Goal: Task Accomplishment & Management: Manage account settings

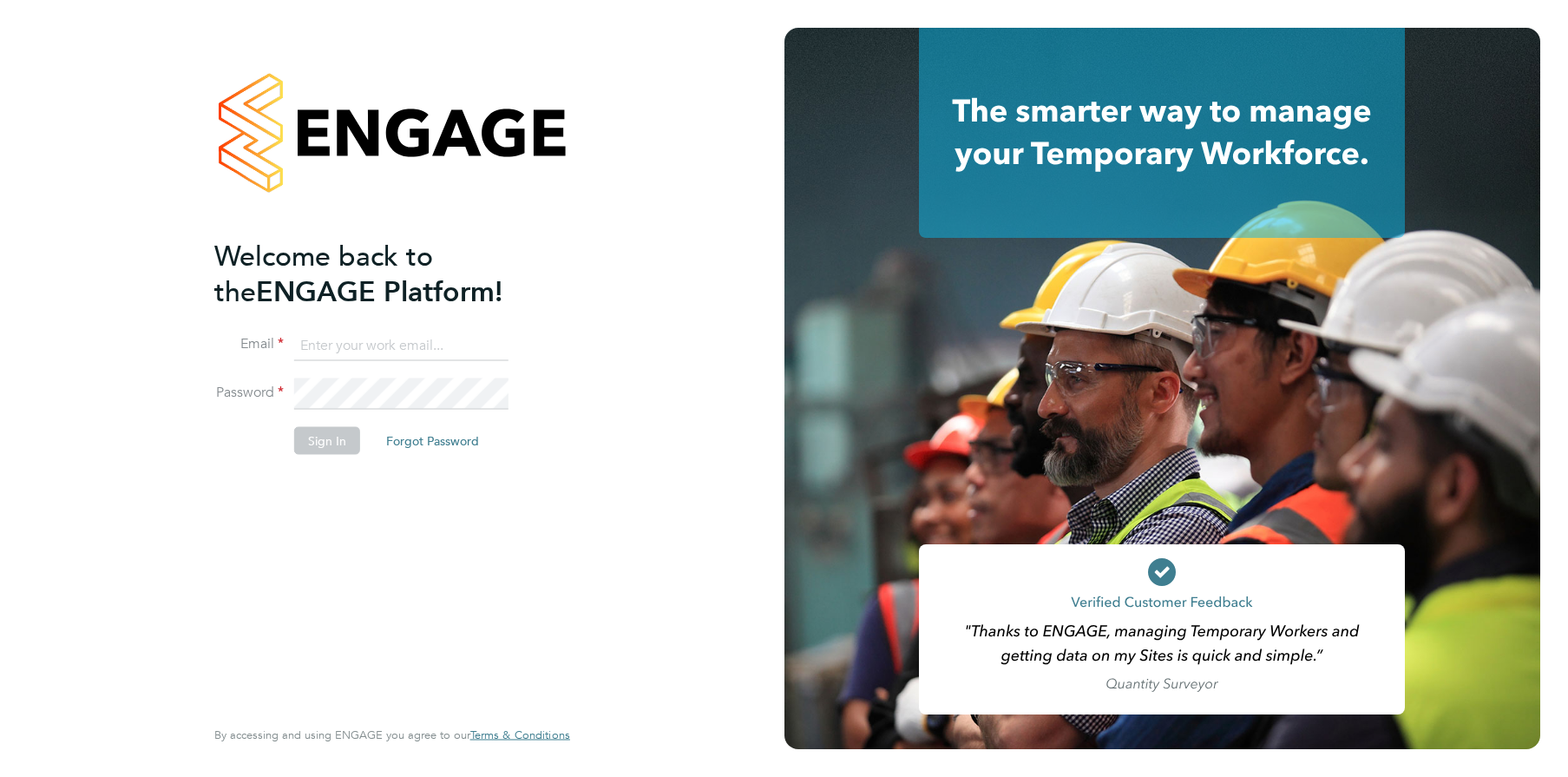
type input "[PERSON_NAME][EMAIL_ADDRESS][PERSON_NAME][DOMAIN_NAME]"
click at [325, 450] on button "Sign In" at bounding box center [327, 439] width 66 height 28
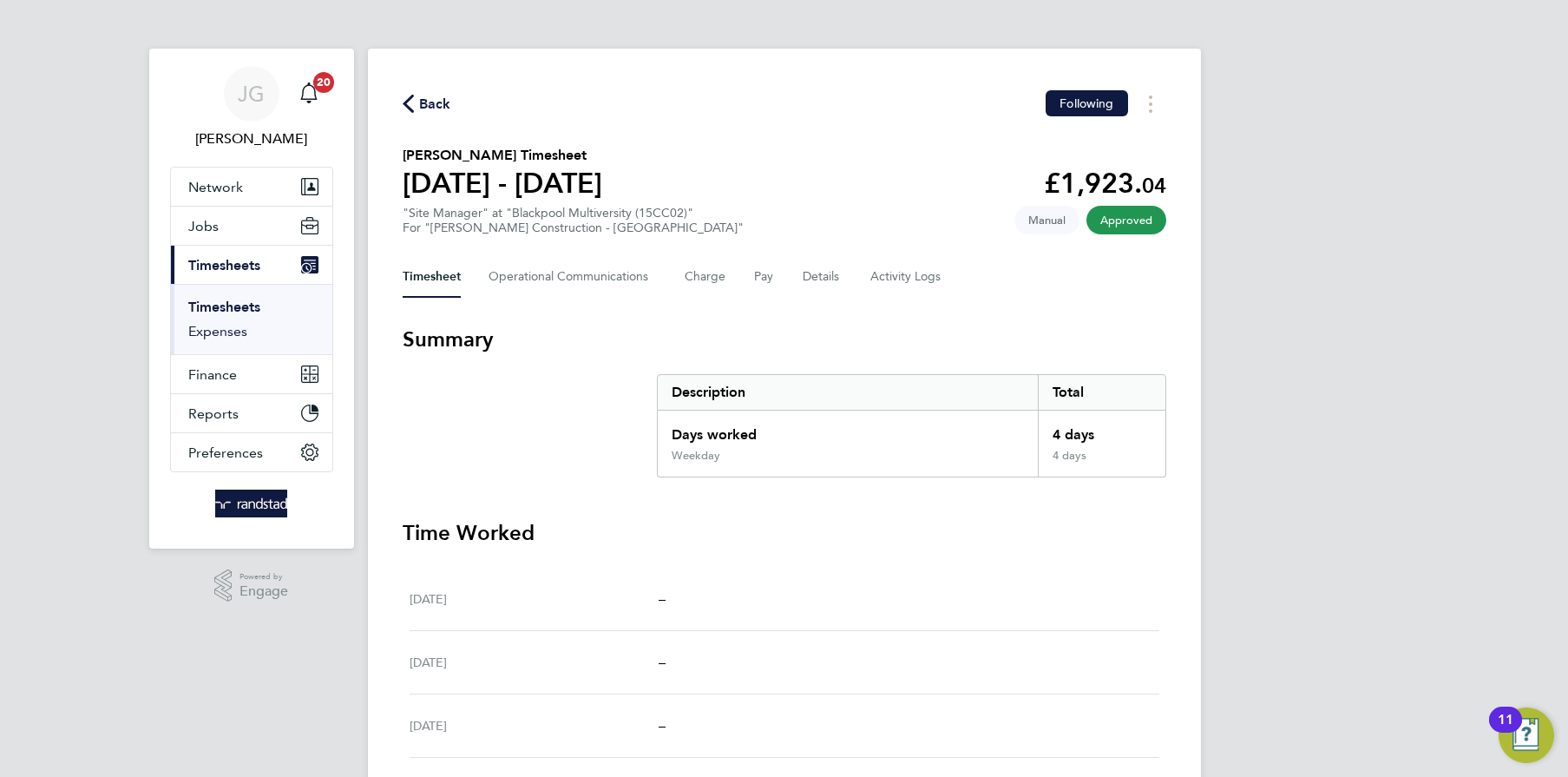
click at [237, 330] on link "Expenses" at bounding box center [218, 331] width 59 height 17
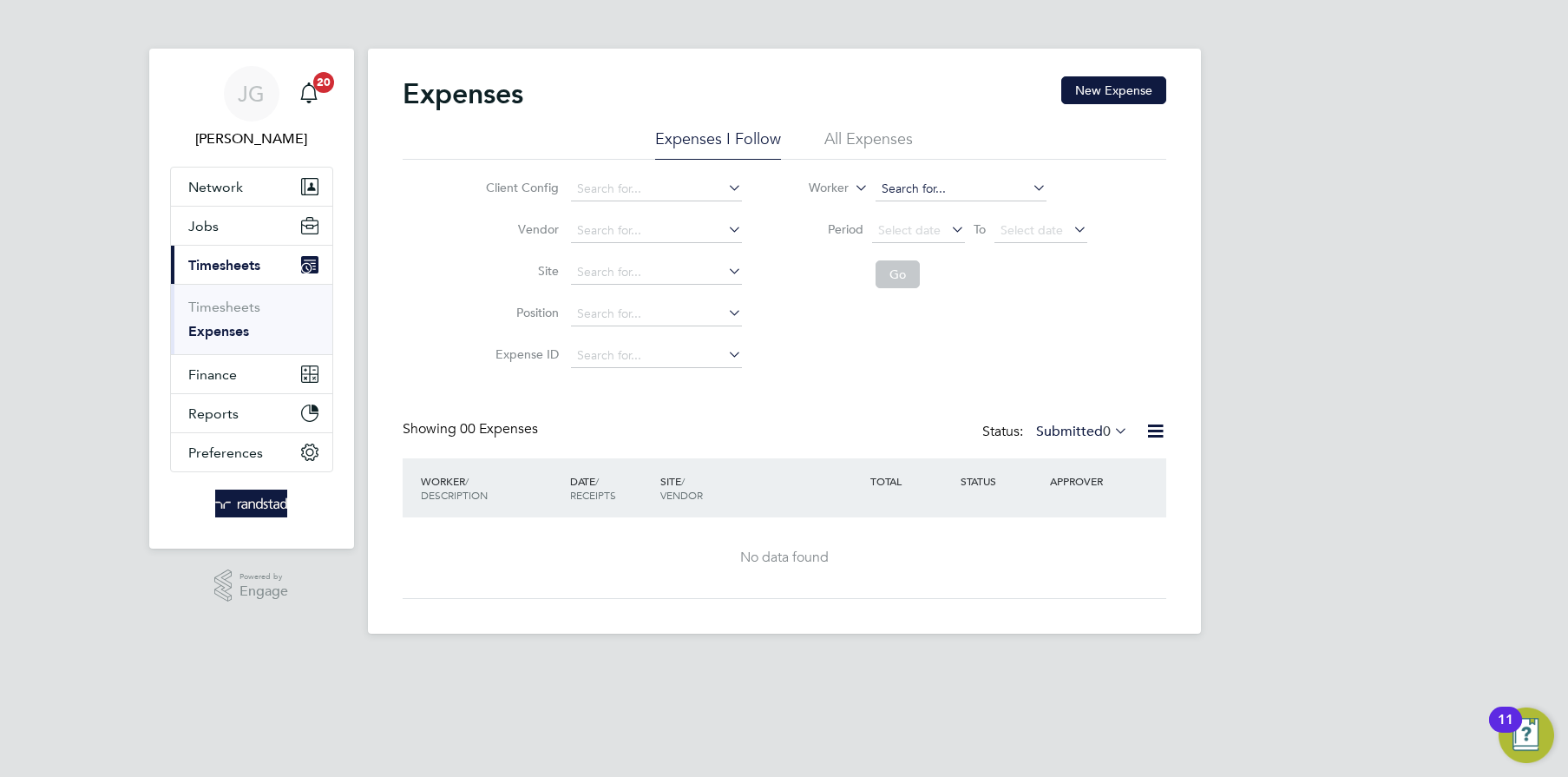
click at [914, 182] on input at bounding box center [961, 188] width 171 height 24
click at [987, 232] on b "Nas" at bounding box center [997, 236] width 21 height 15
type input "Suhail Naser"
click at [886, 271] on button "Go" at bounding box center [898, 274] width 44 height 28
click at [837, 126] on div "Expenses New Expense" at bounding box center [784, 102] width 764 height 52
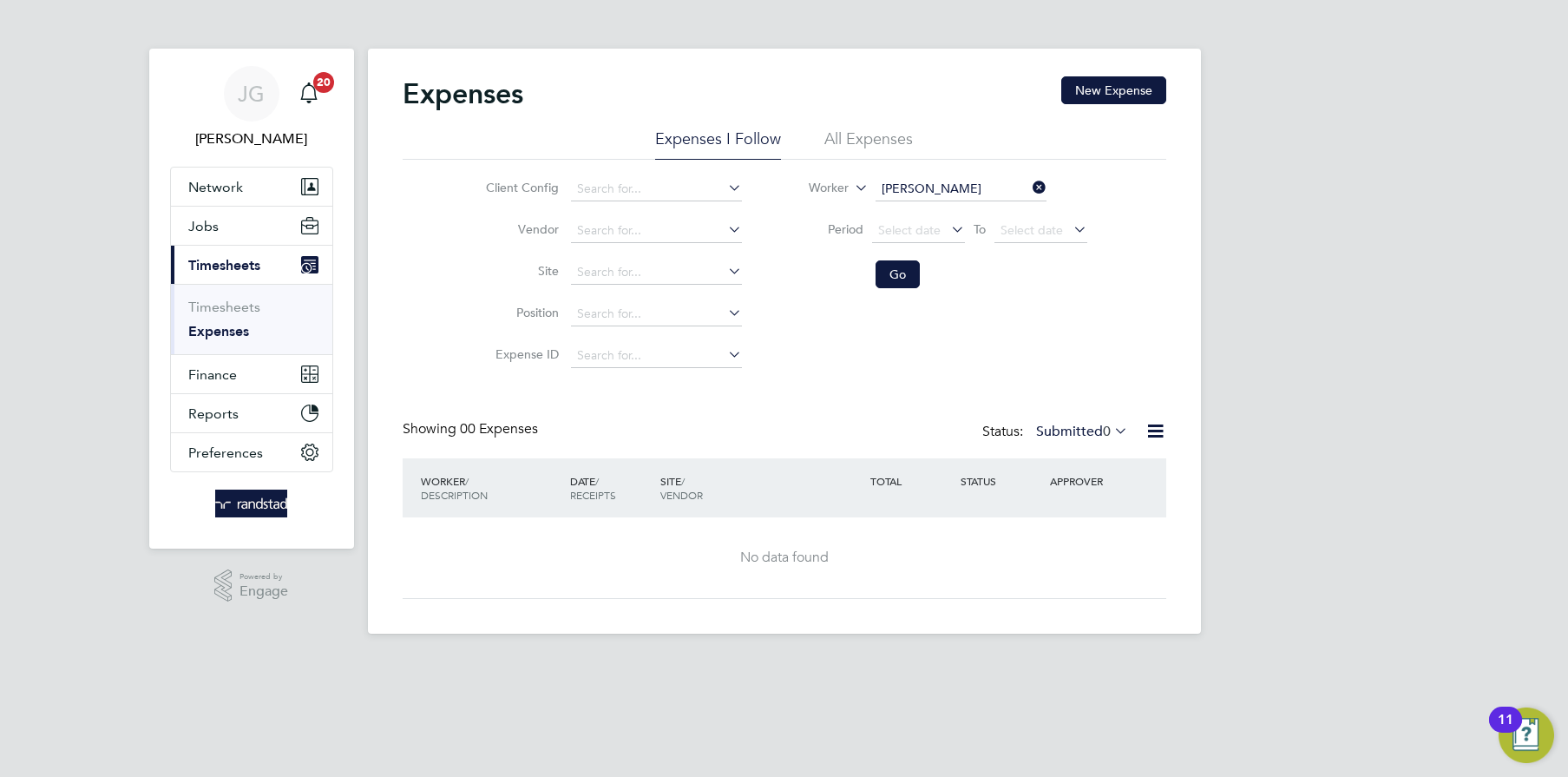
click at [839, 138] on li "All Expenses" at bounding box center [869, 144] width 89 height 31
click at [881, 281] on button "Go" at bounding box center [898, 274] width 44 height 28
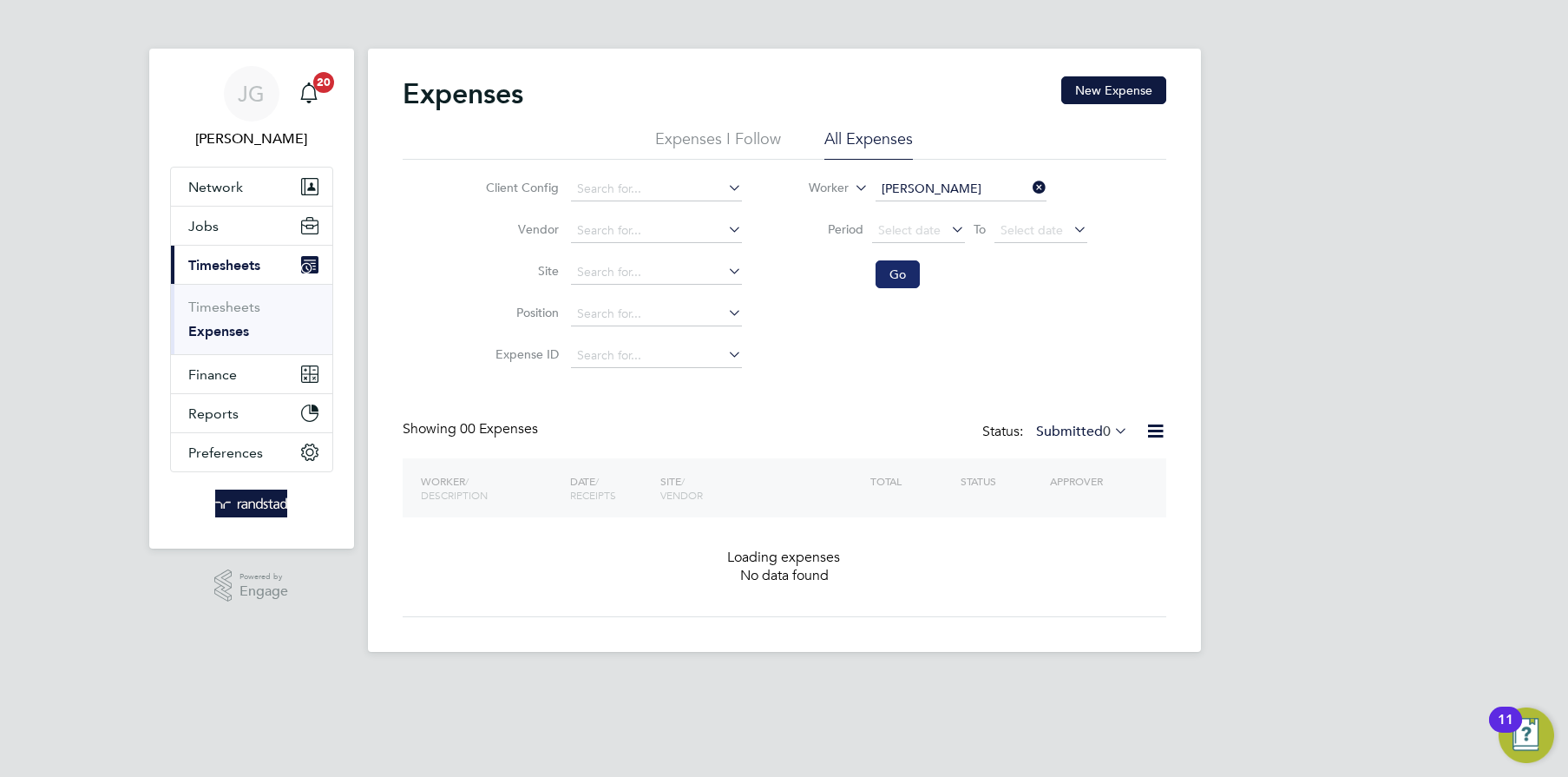
click at [881, 281] on button "Go" at bounding box center [898, 274] width 44 height 28
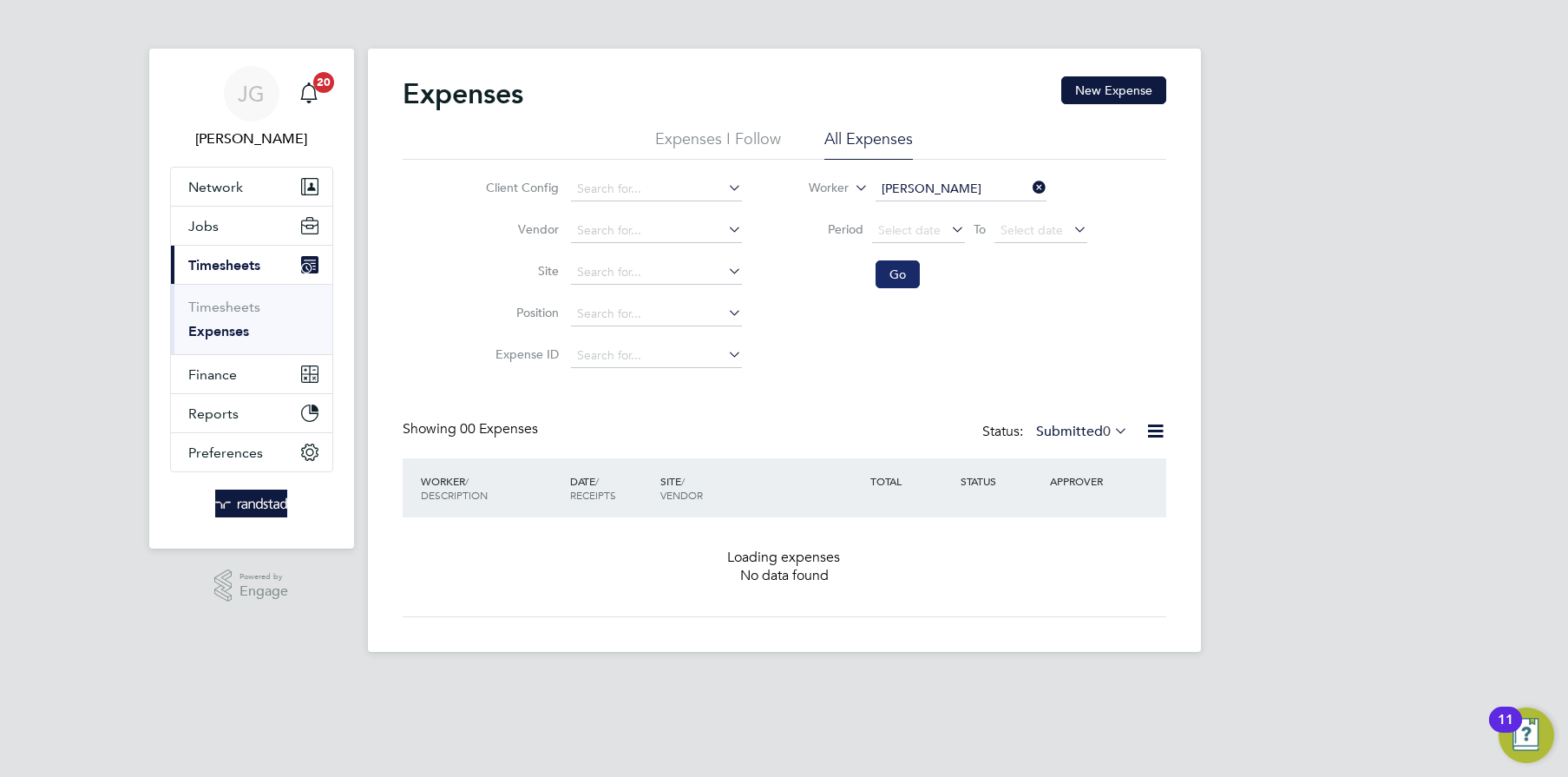
click at [881, 281] on button "Go" at bounding box center [898, 274] width 44 height 28
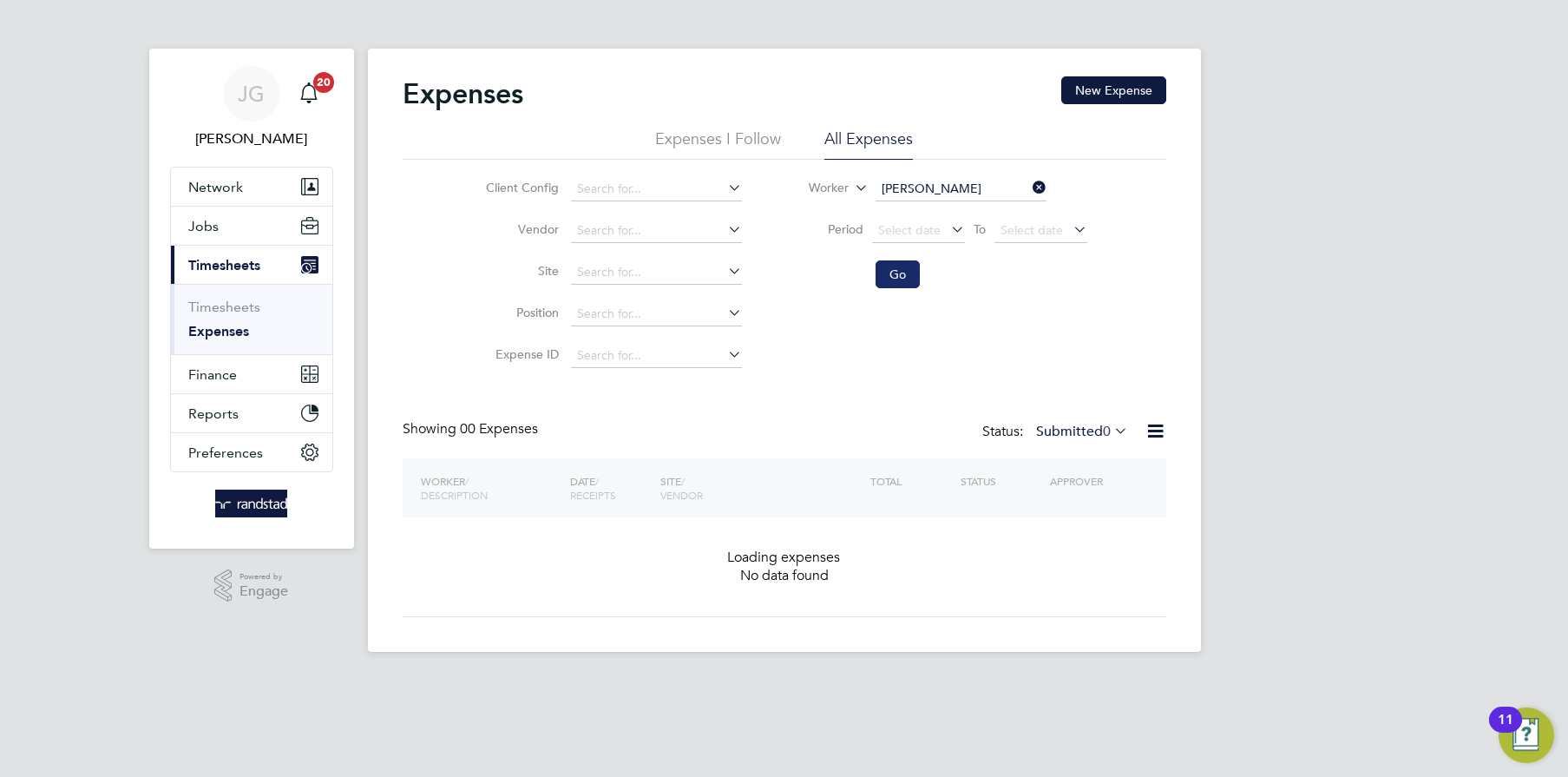
click at [881, 281] on button "Go" at bounding box center [898, 274] width 44 height 28
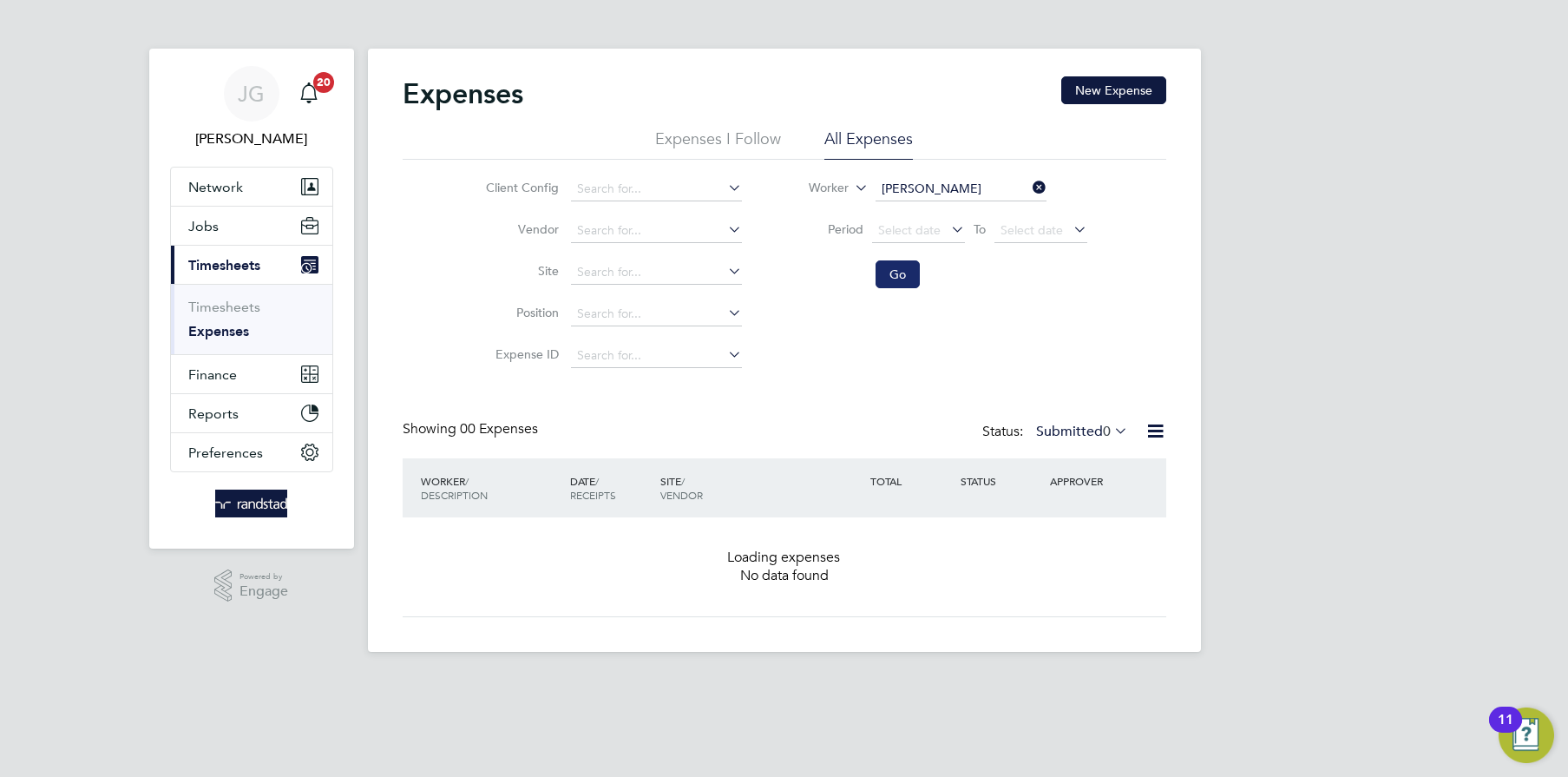
click at [881, 281] on button "Go" at bounding box center [898, 274] width 44 height 28
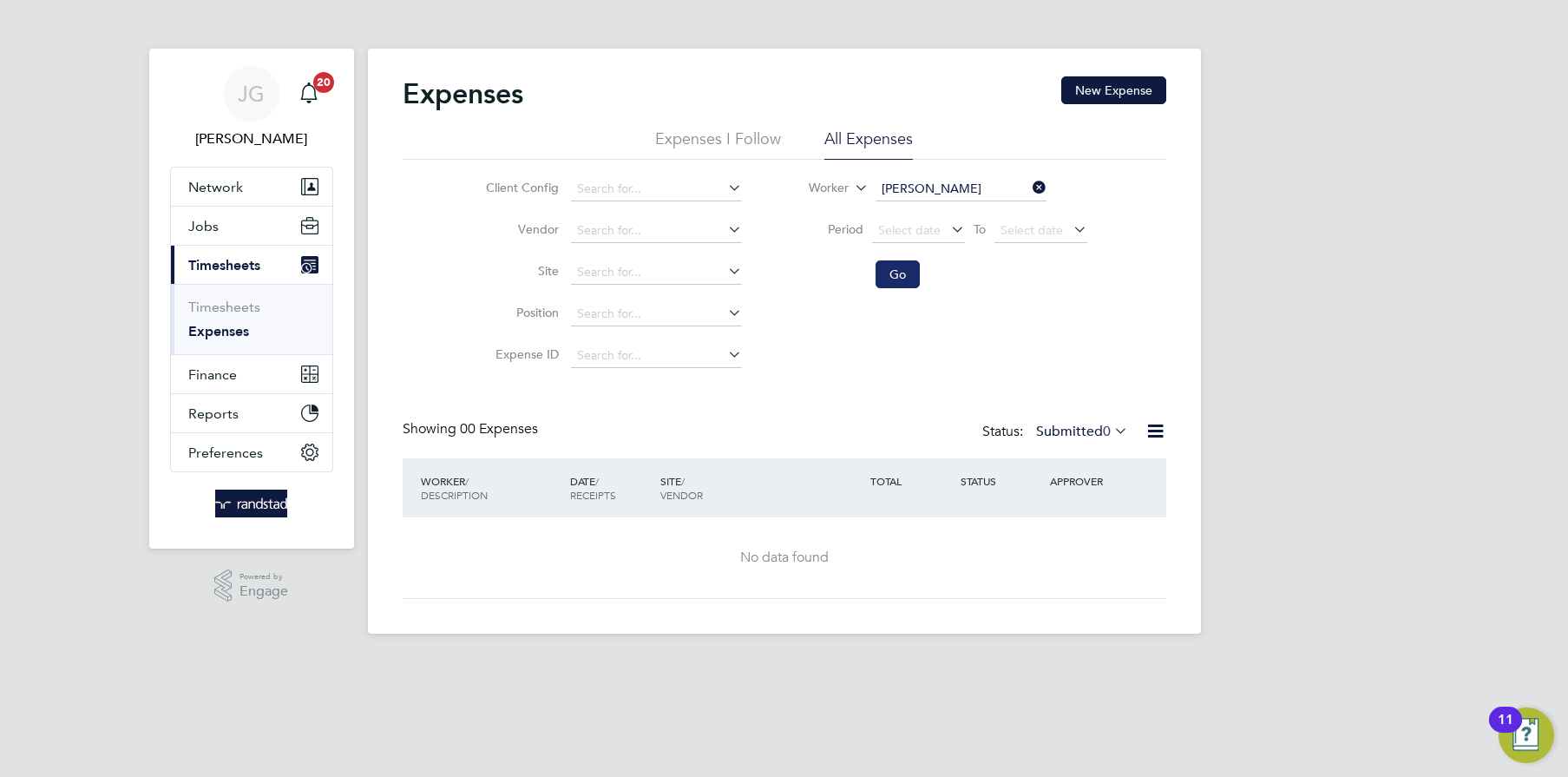
click at [881, 281] on button "Go" at bounding box center [898, 274] width 44 height 28
click at [702, 140] on li "Expenses I Follow" at bounding box center [718, 144] width 126 height 31
click at [897, 141] on li "All Expenses" at bounding box center [869, 144] width 89 height 31
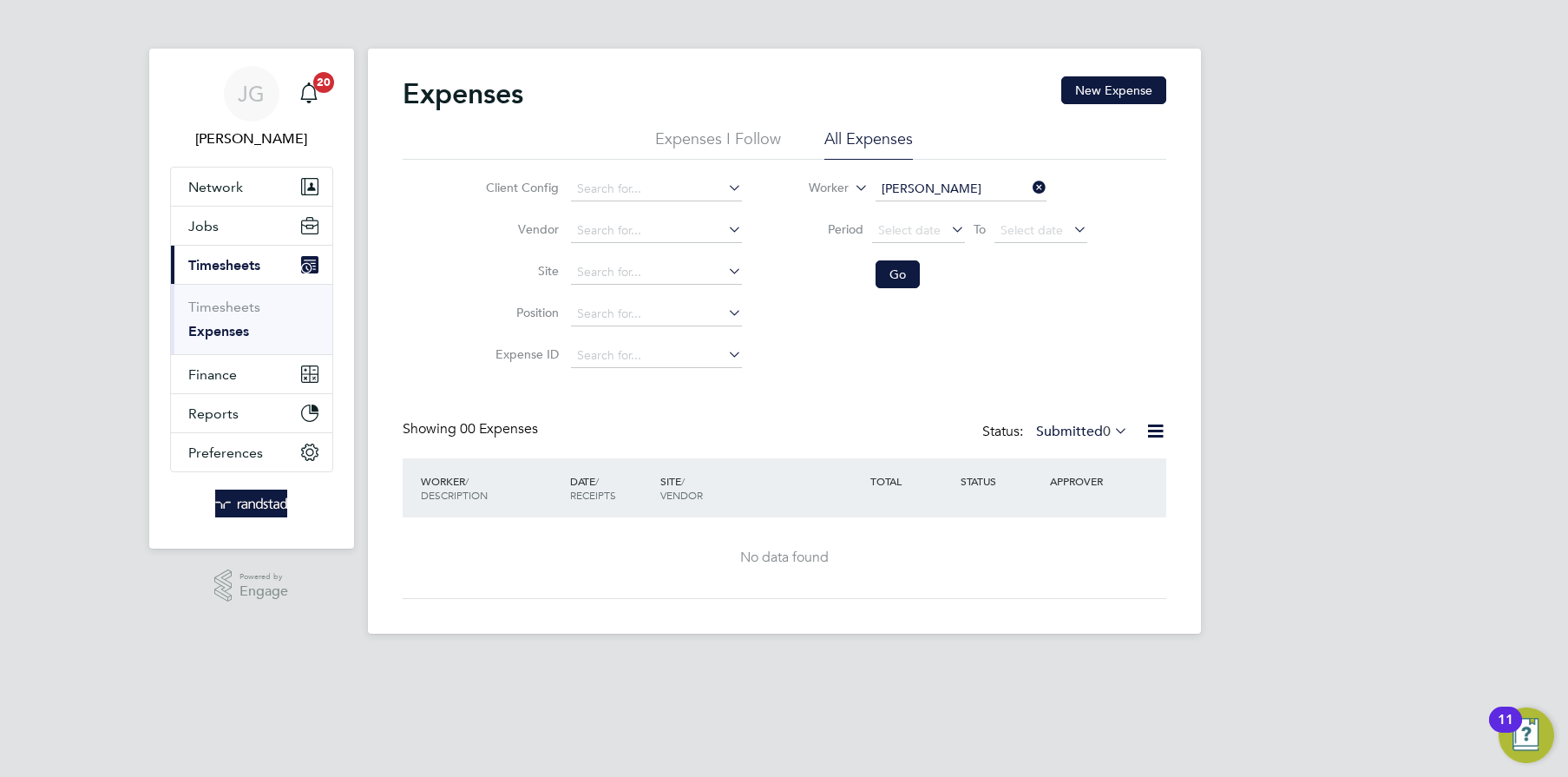
click at [897, 141] on li "All Expenses" at bounding box center [869, 144] width 89 height 31
click at [218, 300] on link "Timesheets" at bounding box center [224, 307] width 72 height 17
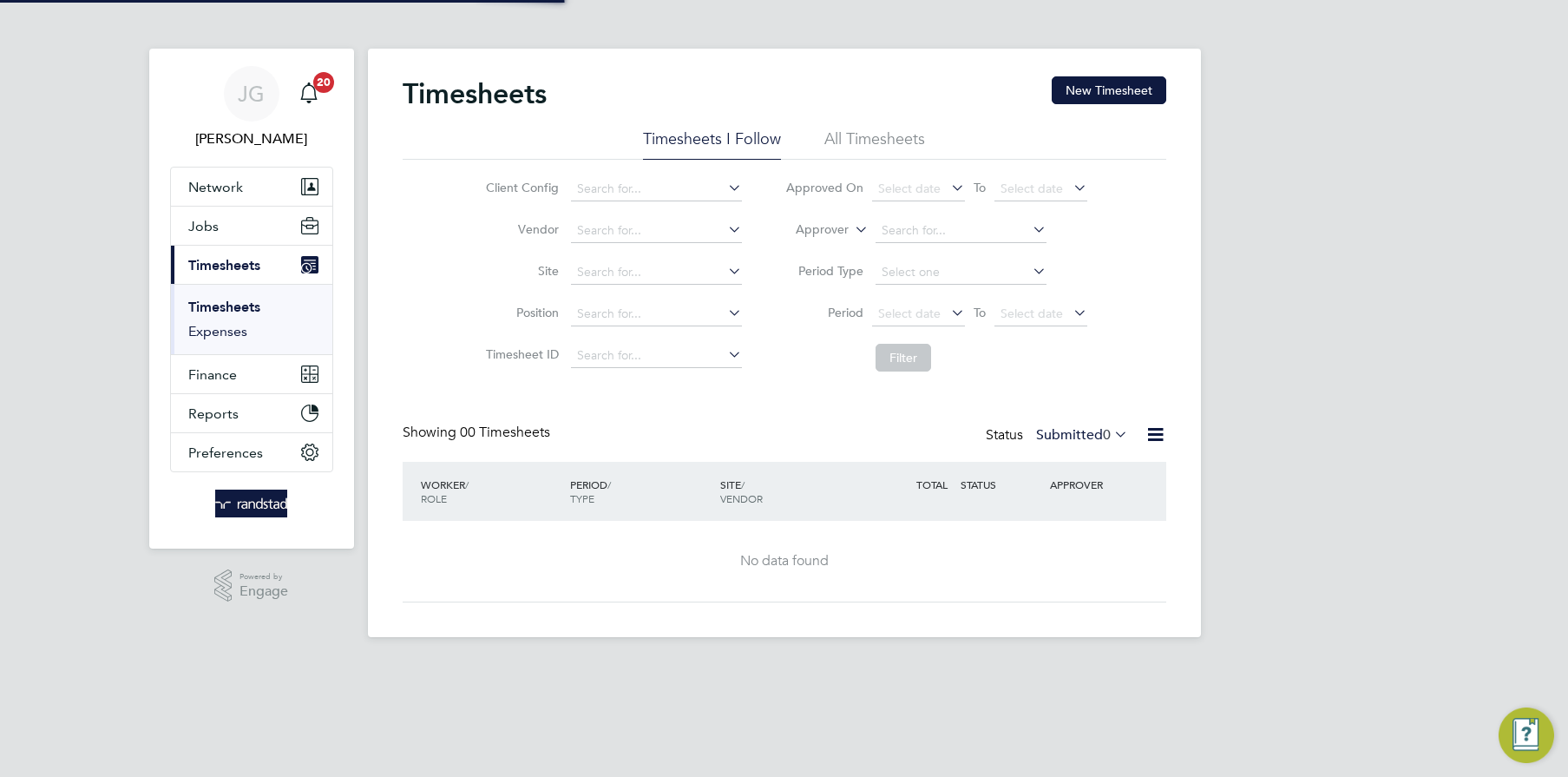
click at [220, 327] on link "Expenses" at bounding box center [218, 331] width 59 height 17
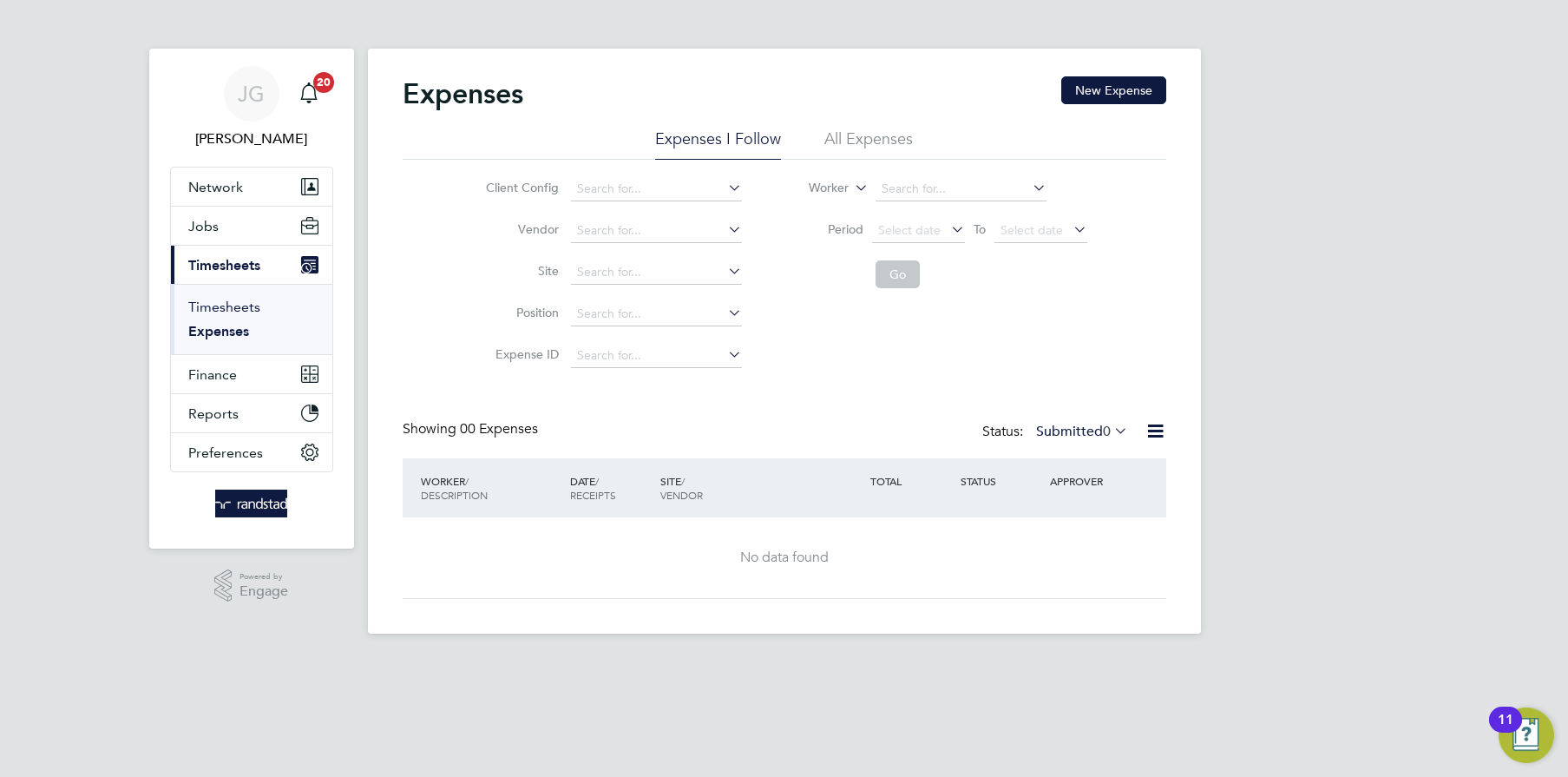
click at [233, 307] on link "Timesheets" at bounding box center [224, 307] width 72 height 17
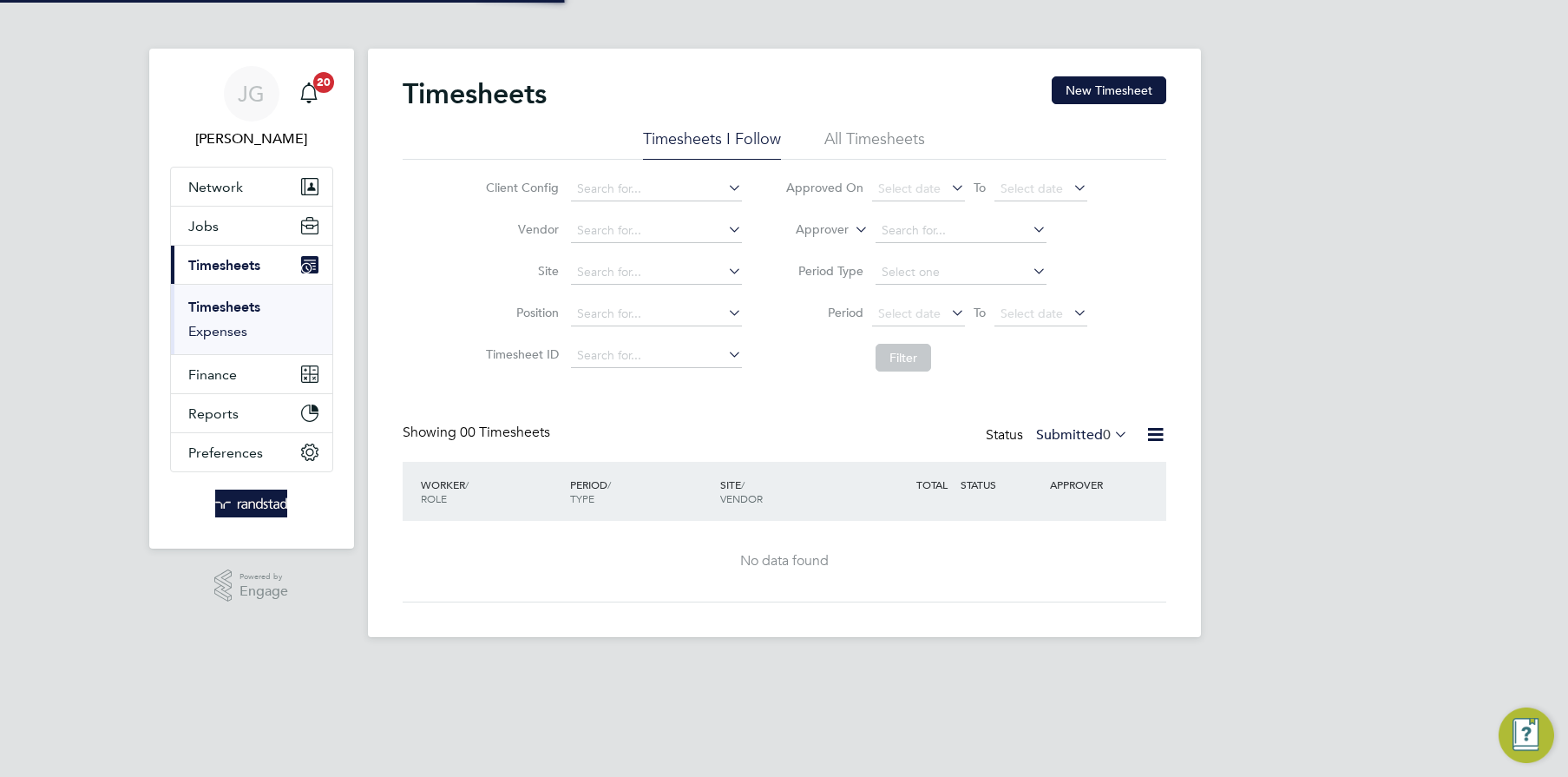
click at [239, 332] on link "Expenses" at bounding box center [218, 331] width 59 height 17
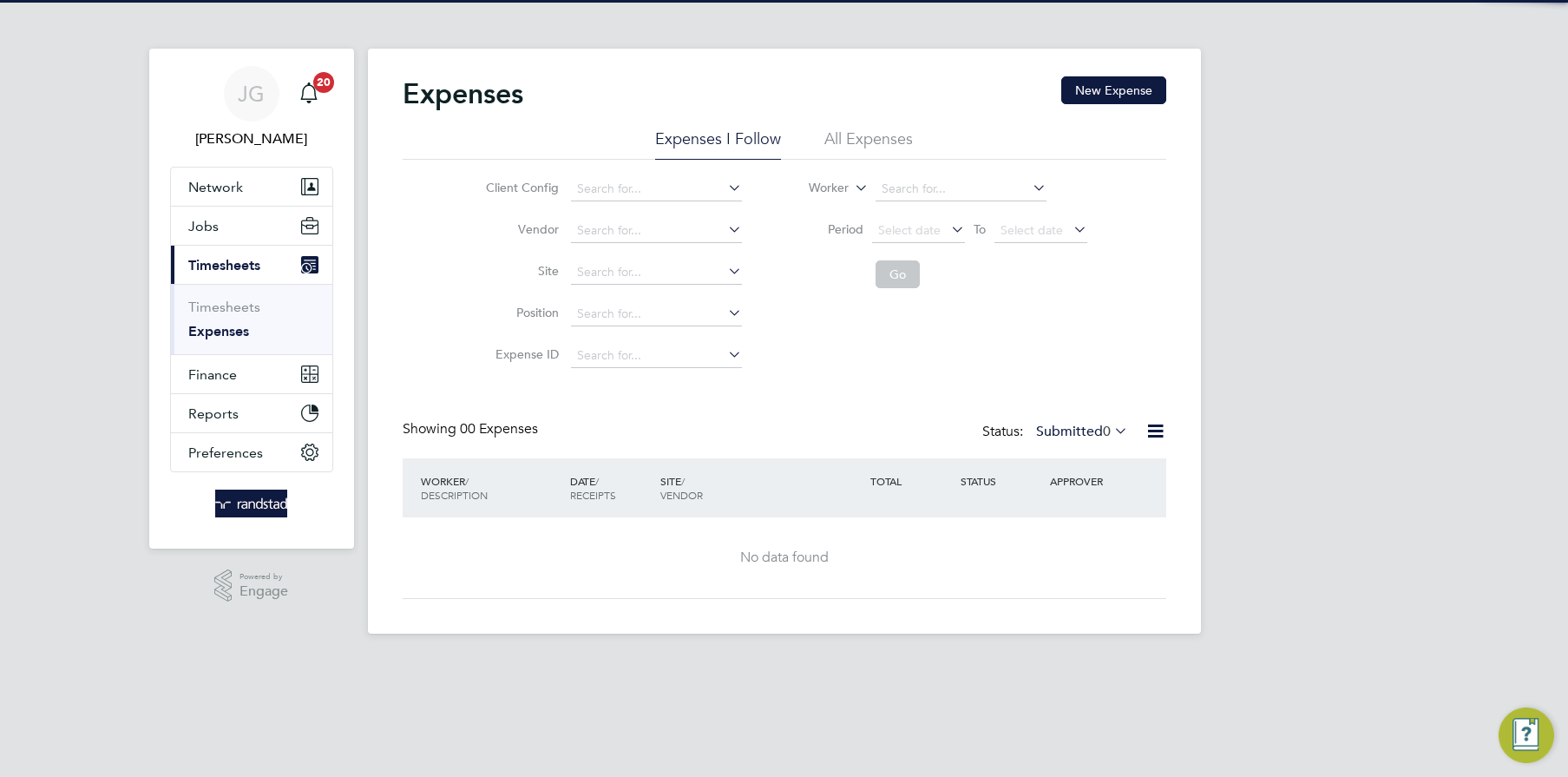
click at [239, 332] on link "Expenses" at bounding box center [219, 331] width 60 height 17
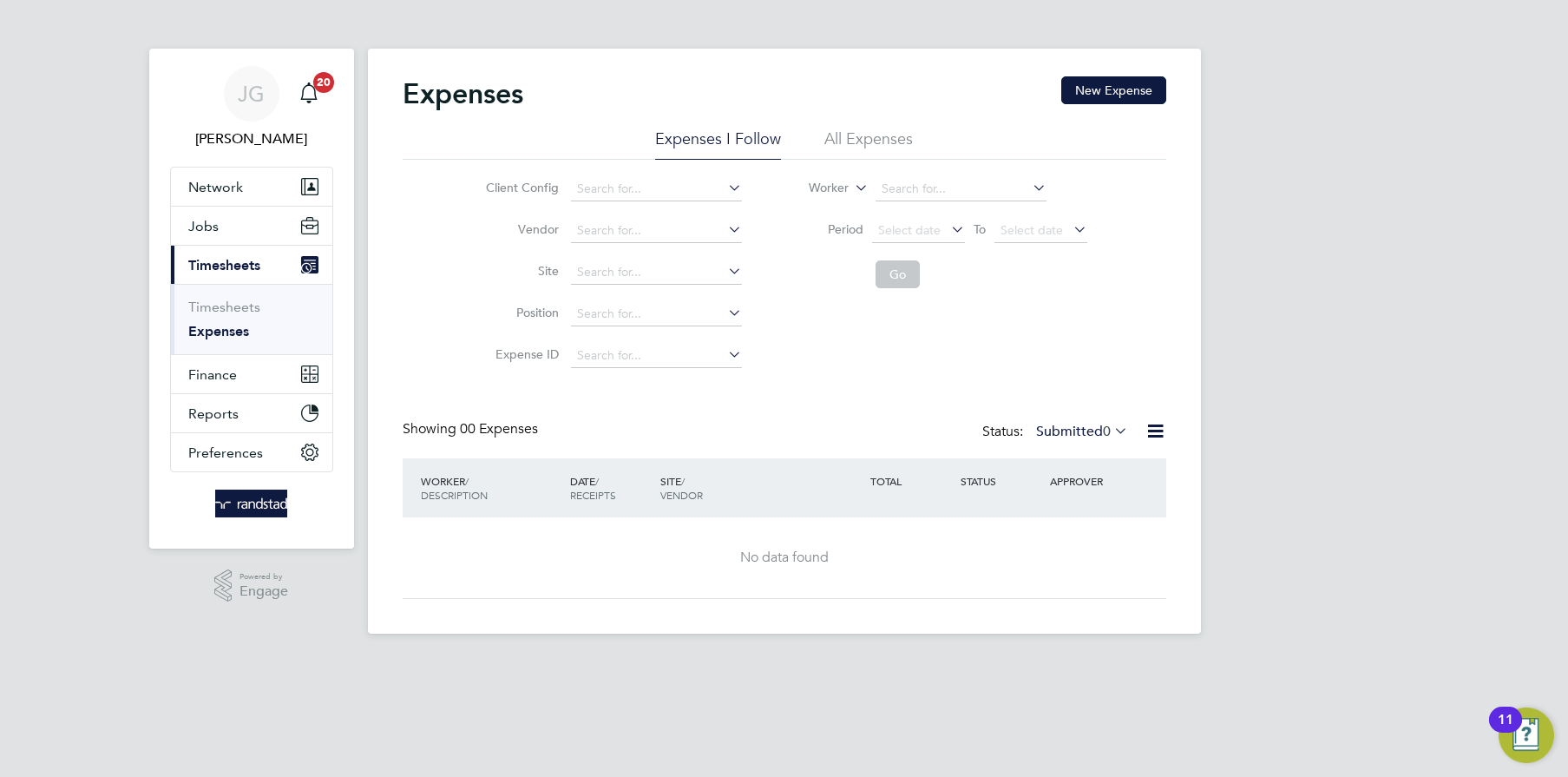
click at [239, 332] on link "Expenses" at bounding box center [219, 331] width 60 height 17
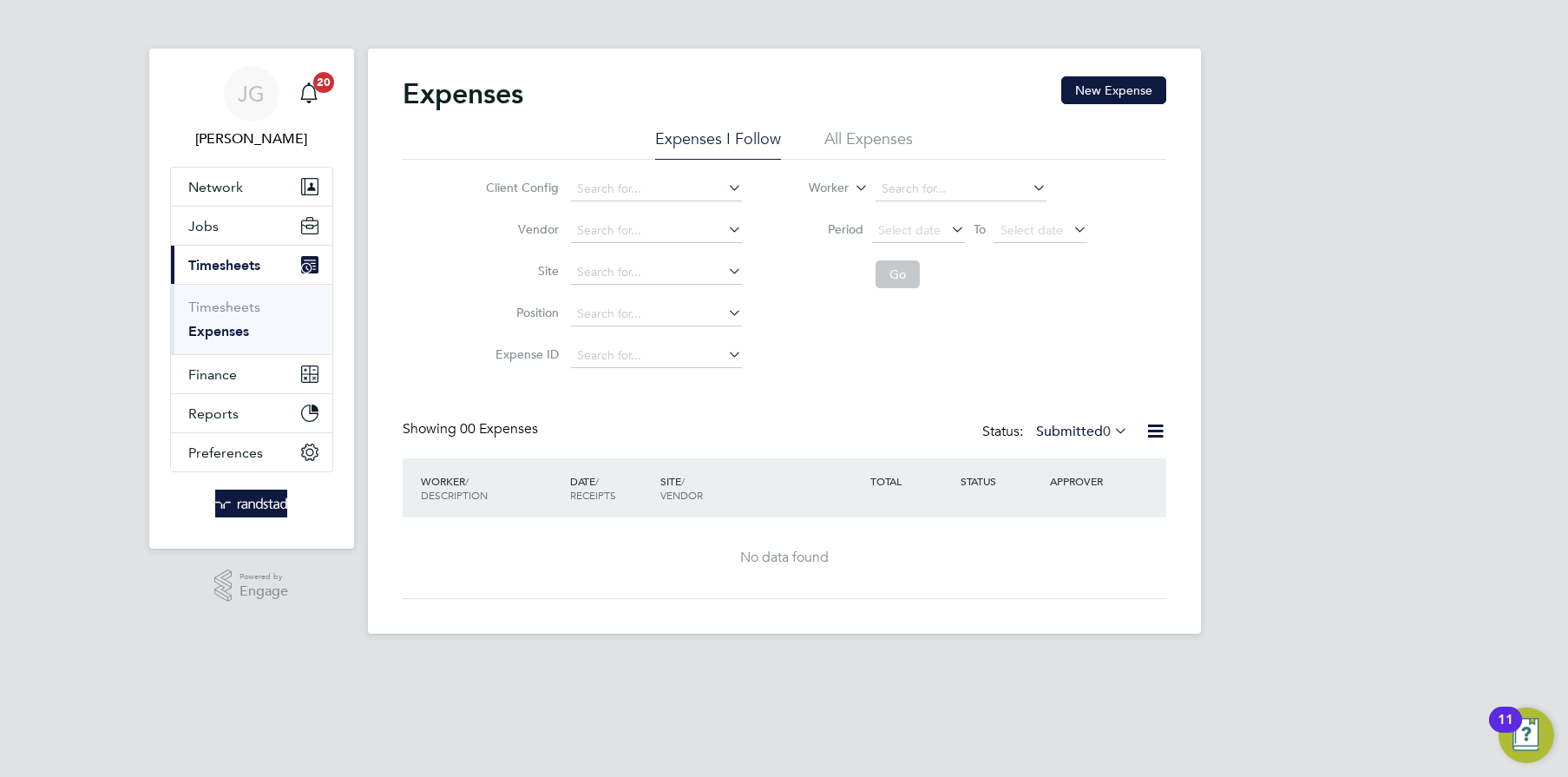
click at [239, 332] on link "Expenses" at bounding box center [219, 331] width 60 height 17
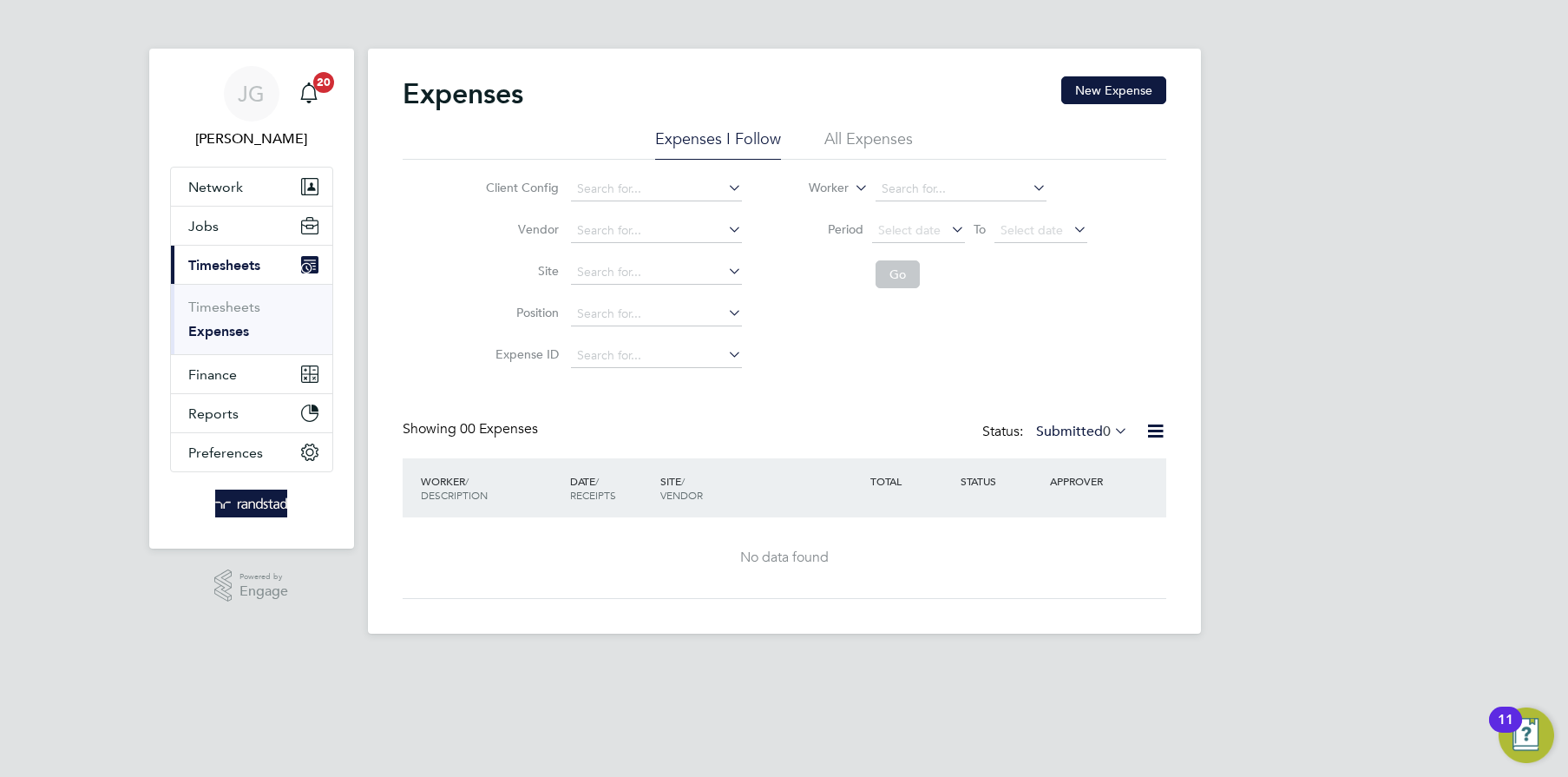
click at [228, 315] on li "Timesheets" at bounding box center [253, 310] width 130 height 24
click at [230, 313] on link "Timesheets" at bounding box center [224, 307] width 72 height 17
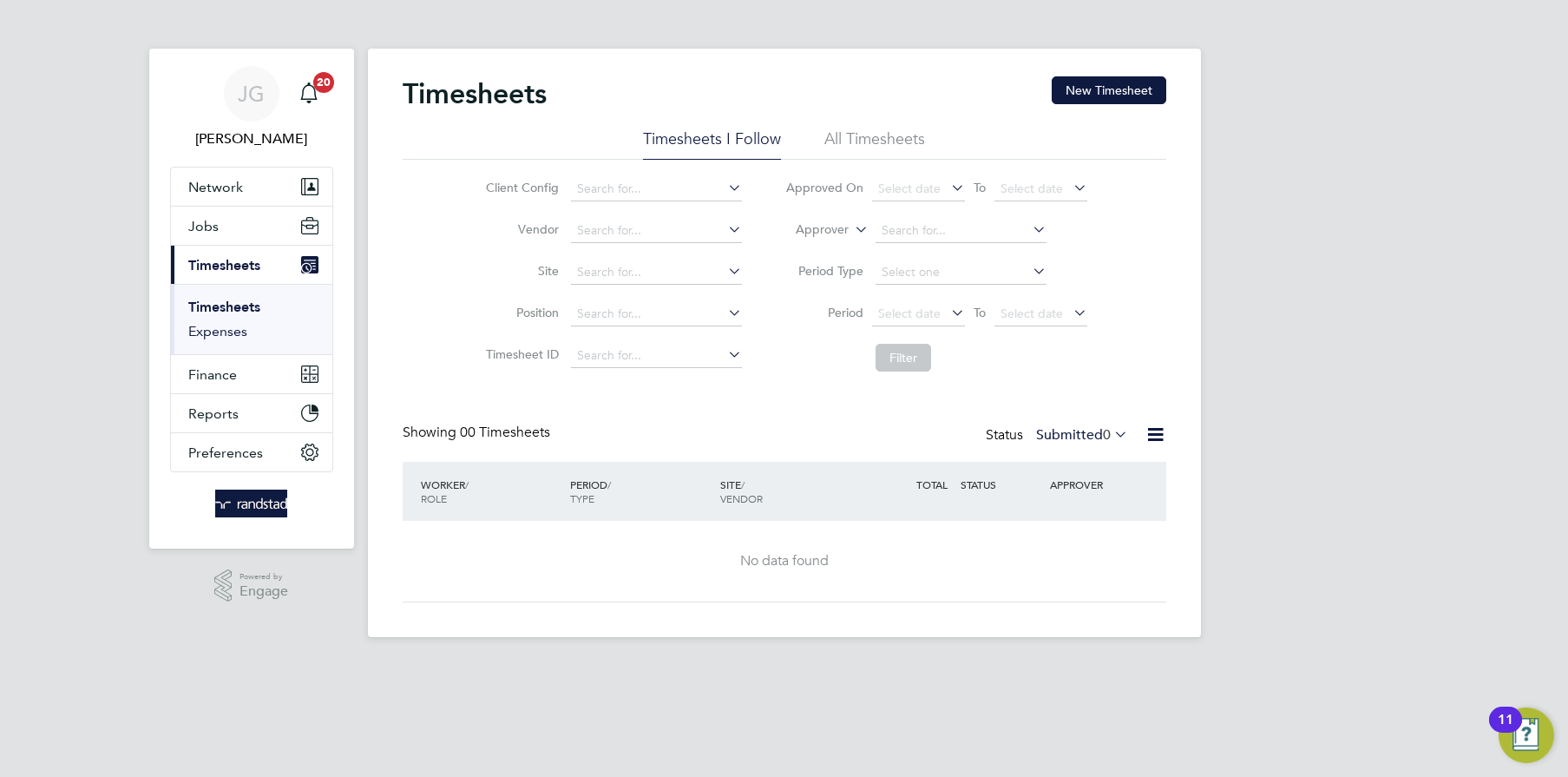
click at [200, 337] on link "Expenses" at bounding box center [218, 331] width 59 height 17
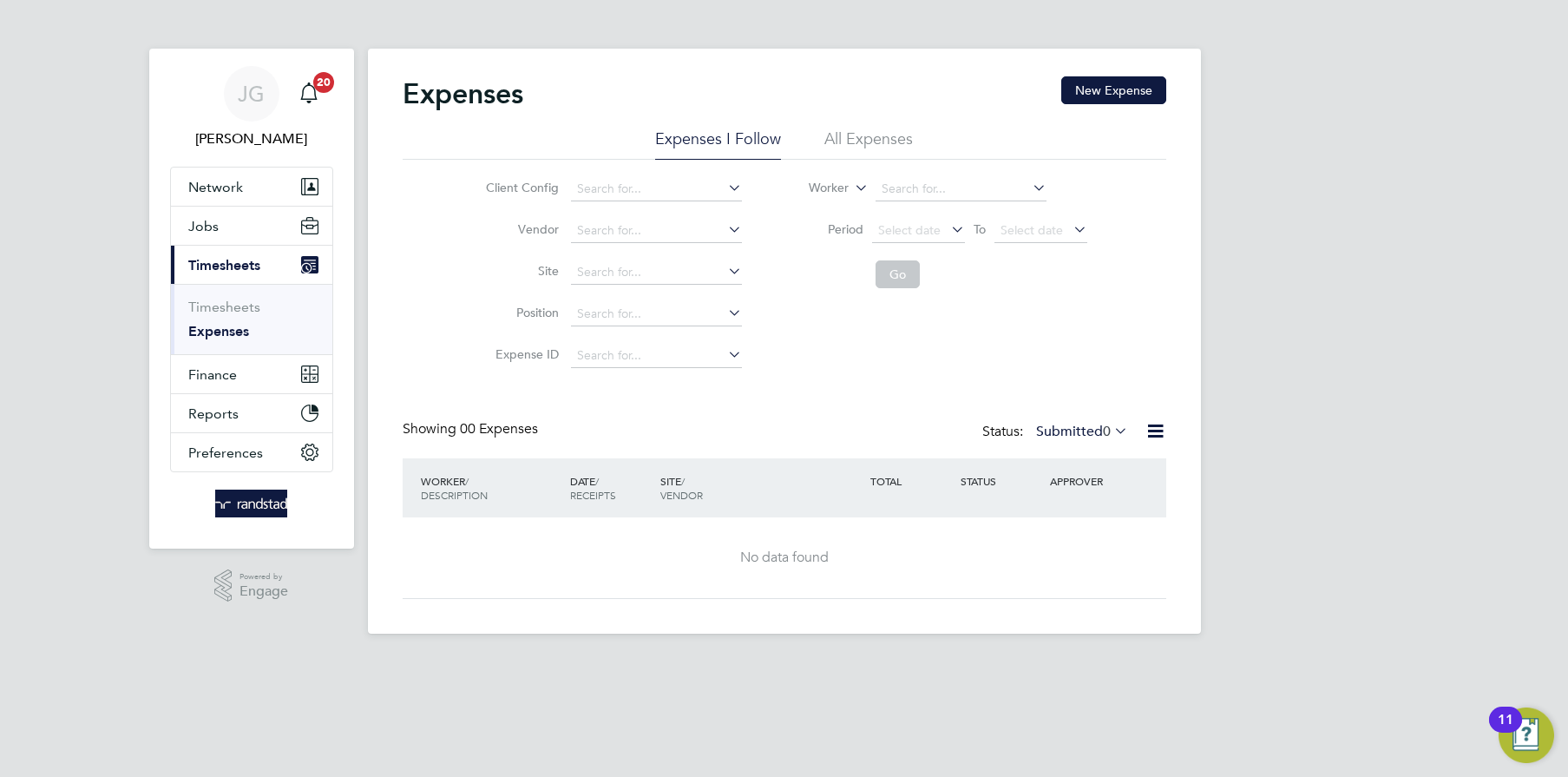
click at [831, 137] on li "All Expenses" at bounding box center [869, 144] width 89 height 31
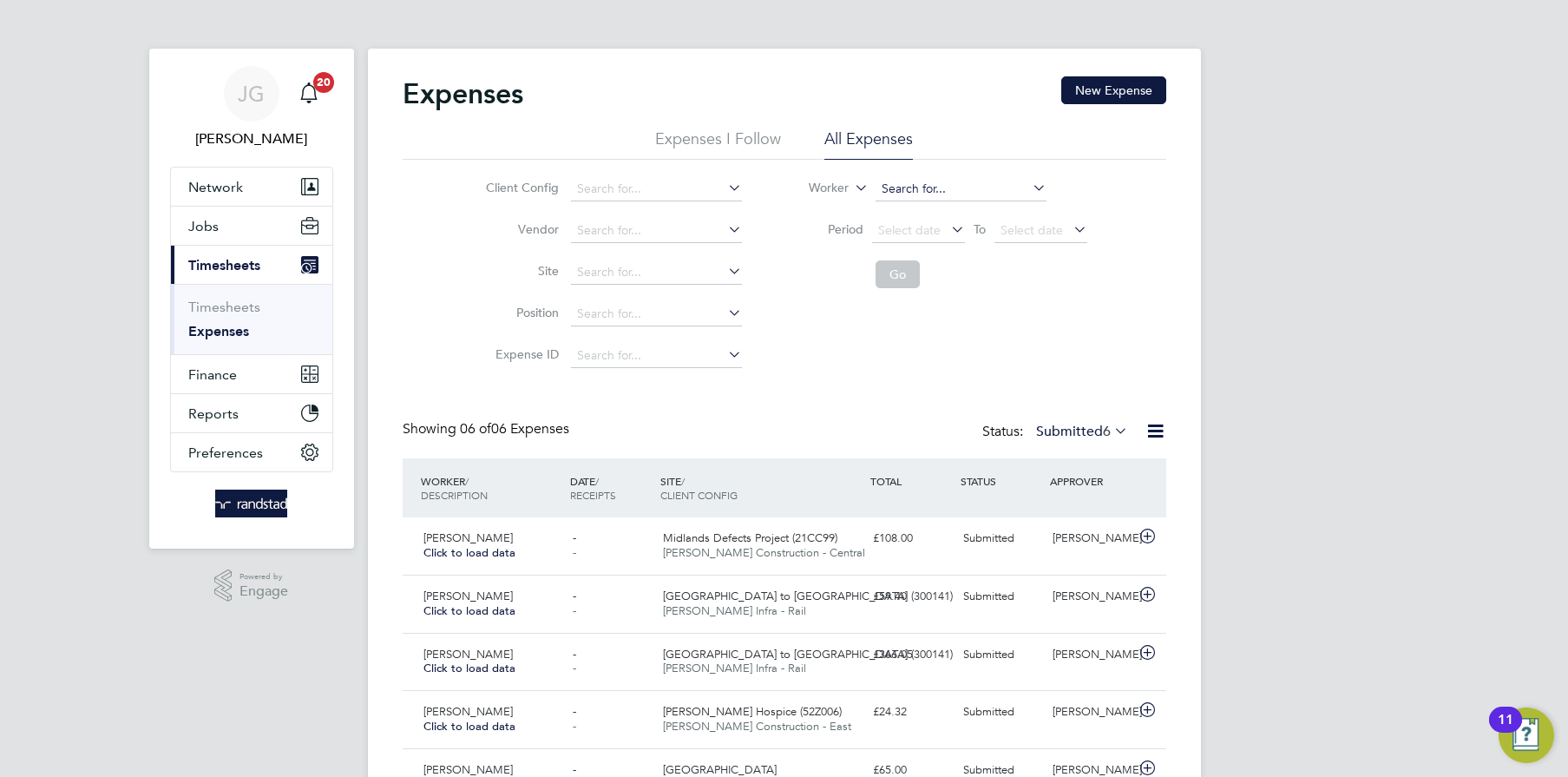
click at [926, 180] on input at bounding box center [961, 188] width 171 height 24
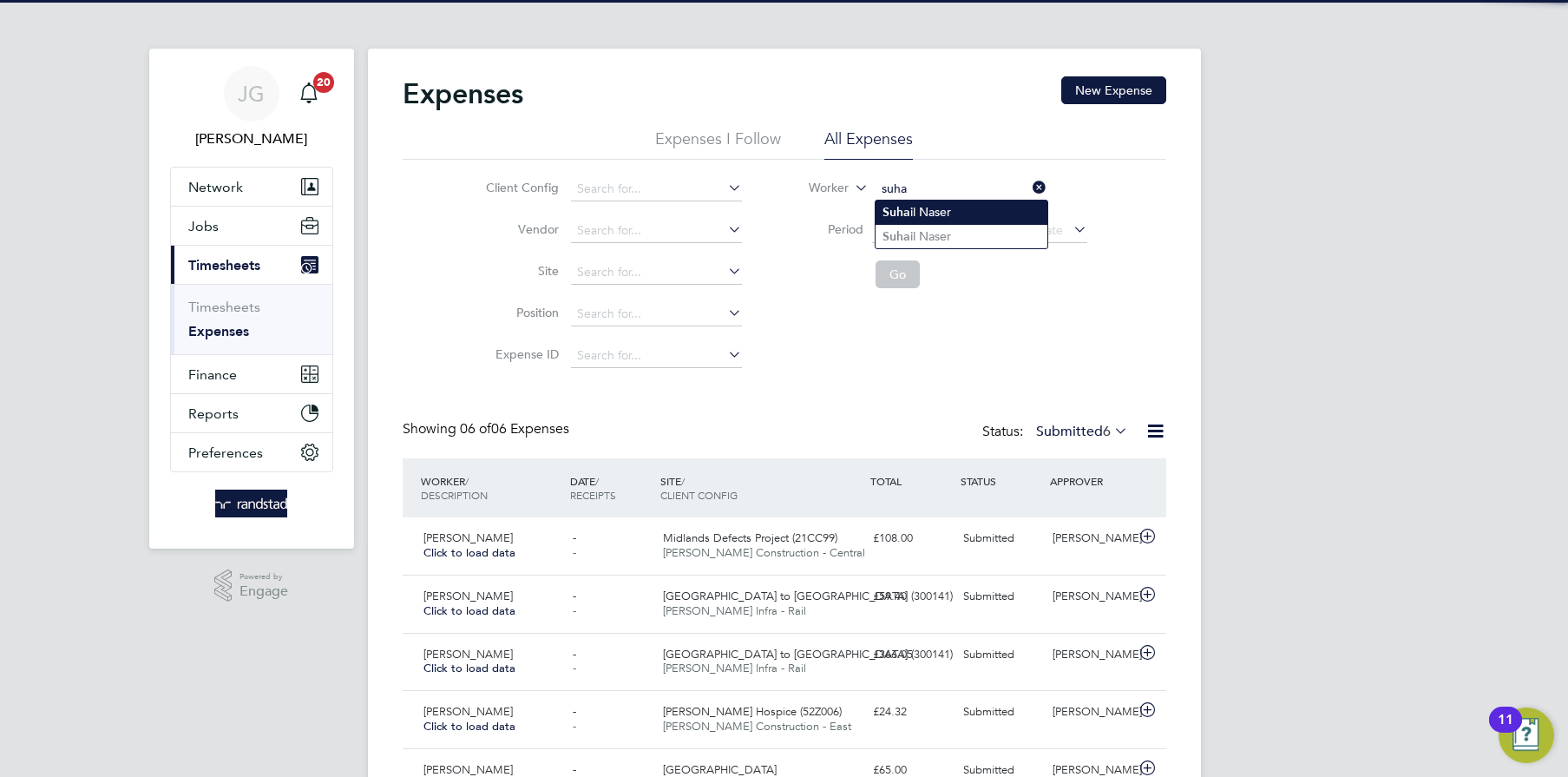
click at [937, 216] on li "Suha il Naser" at bounding box center [961, 212] width 172 height 23
type input "Suhail Naser"
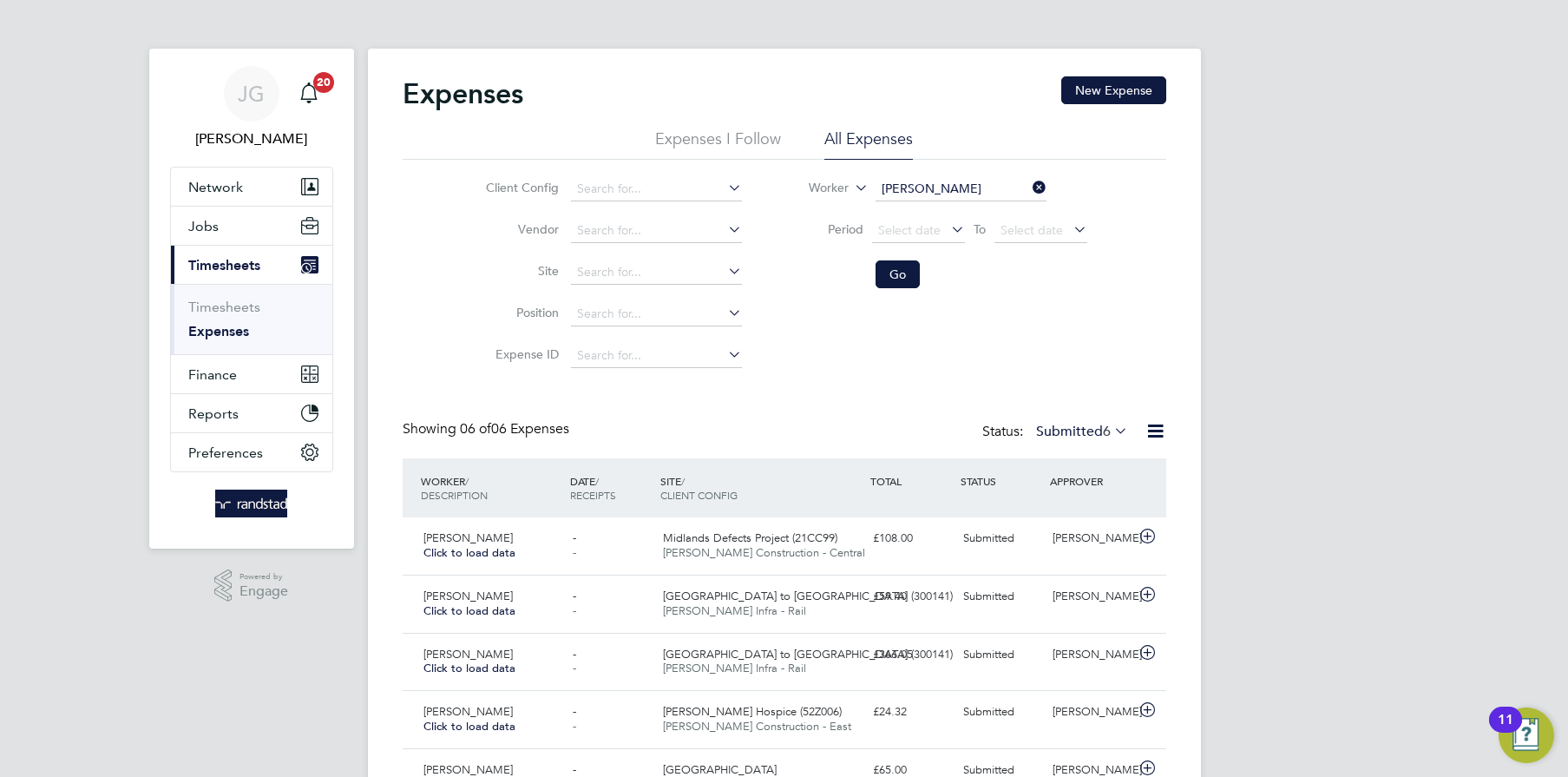
click at [896, 290] on li "Go" at bounding box center [936, 274] width 346 height 45
click at [900, 281] on button "Go" at bounding box center [898, 274] width 44 height 28
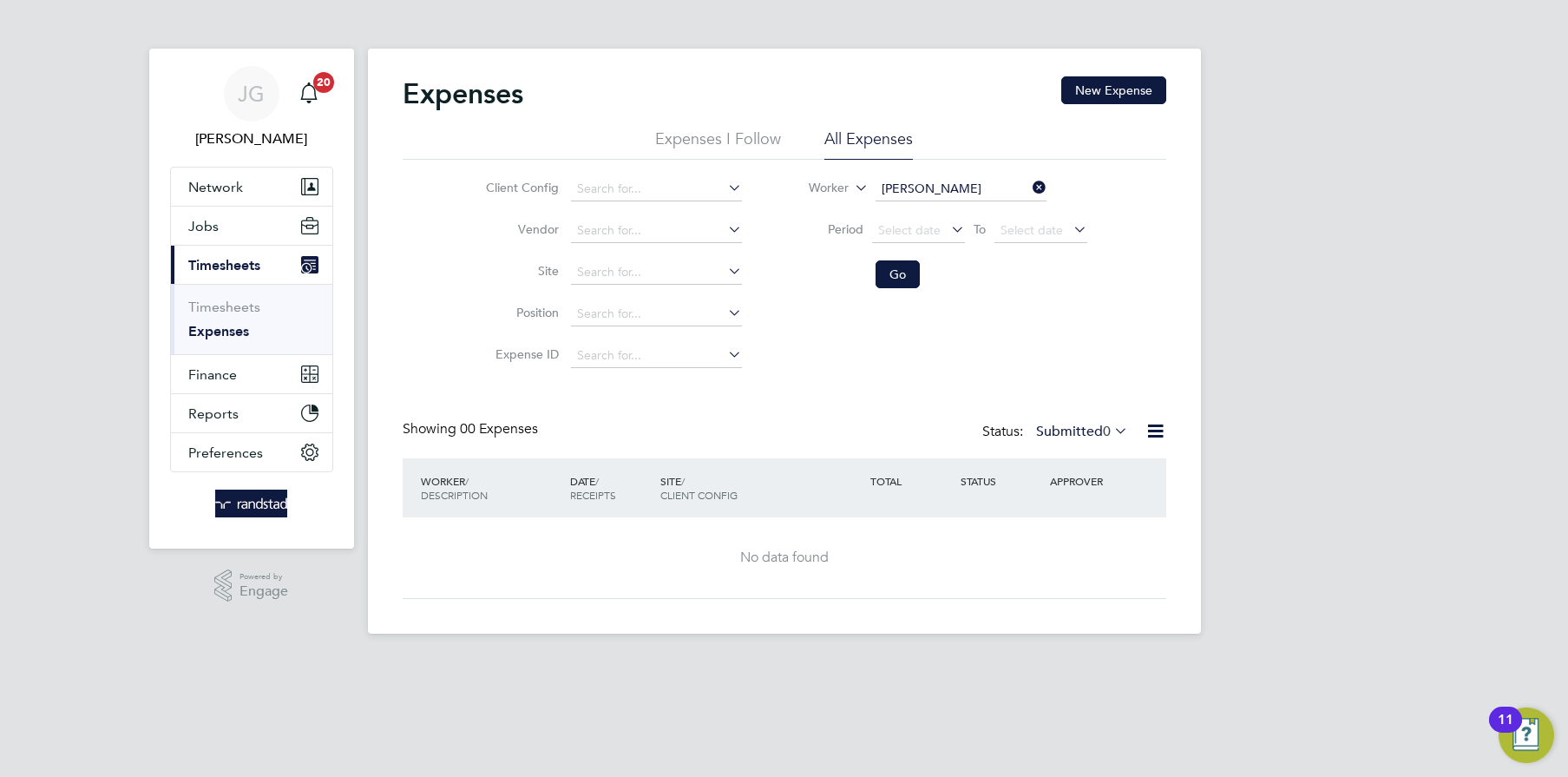
click at [1029, 184] on icon at bounding box center [1029, 187] width 0 height 24
click at [989, 194] on input at bounding box center [961, 188] width 171 height 24
click at [980, 229] on li "Suhail Naser" at bounding box center [961, 236] width 172 height 23
type input "Suhail Naser"
click at [896, 273] on button "Go" at bounding box center [898, 274] width 44 height 28
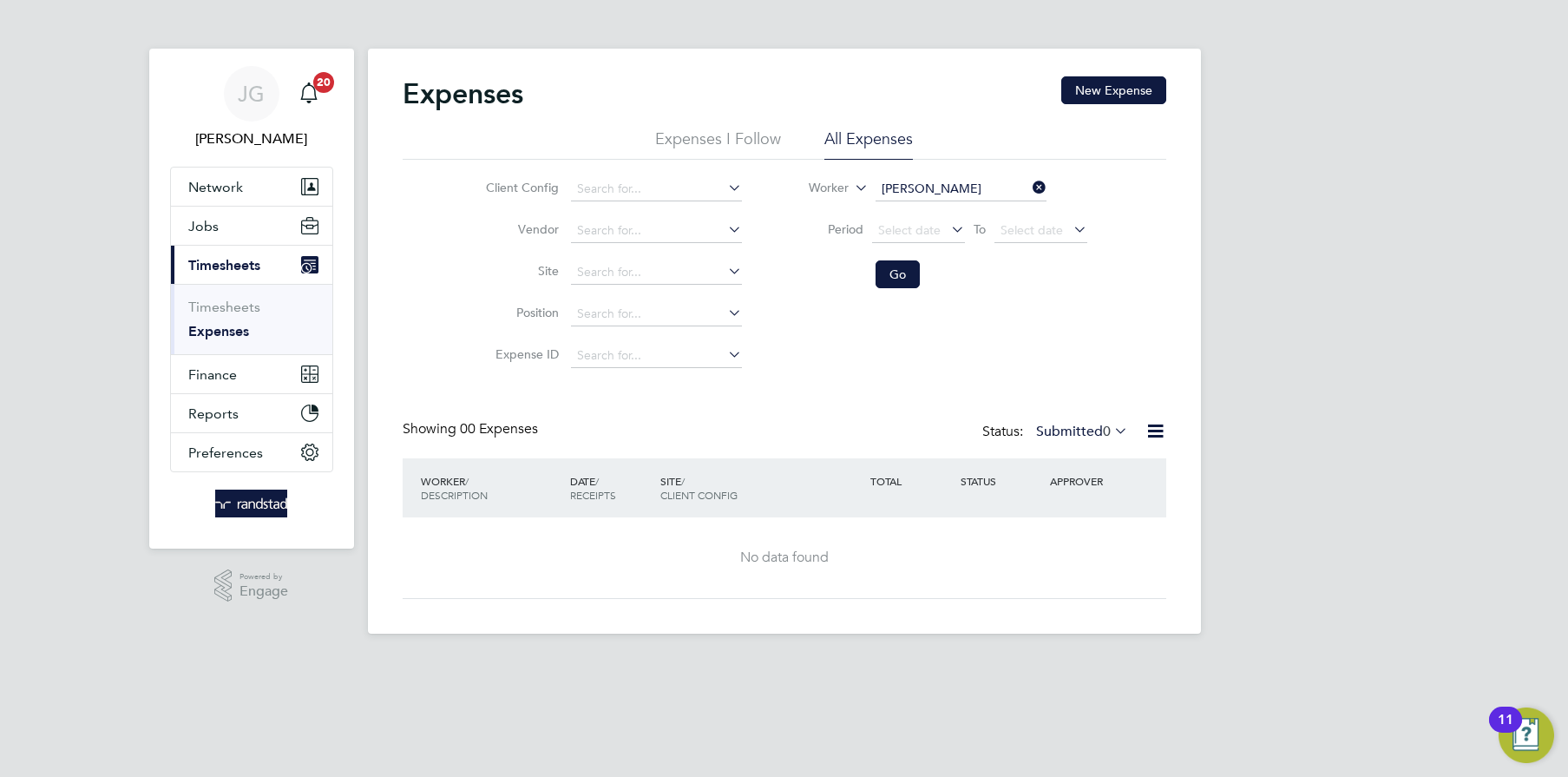
click at [1148, 428] on icon at bounding box center [1156, 431] width 21 height 21
click at [1111, 426] on icon at bounding box center [1111, 430] width 0 height 24
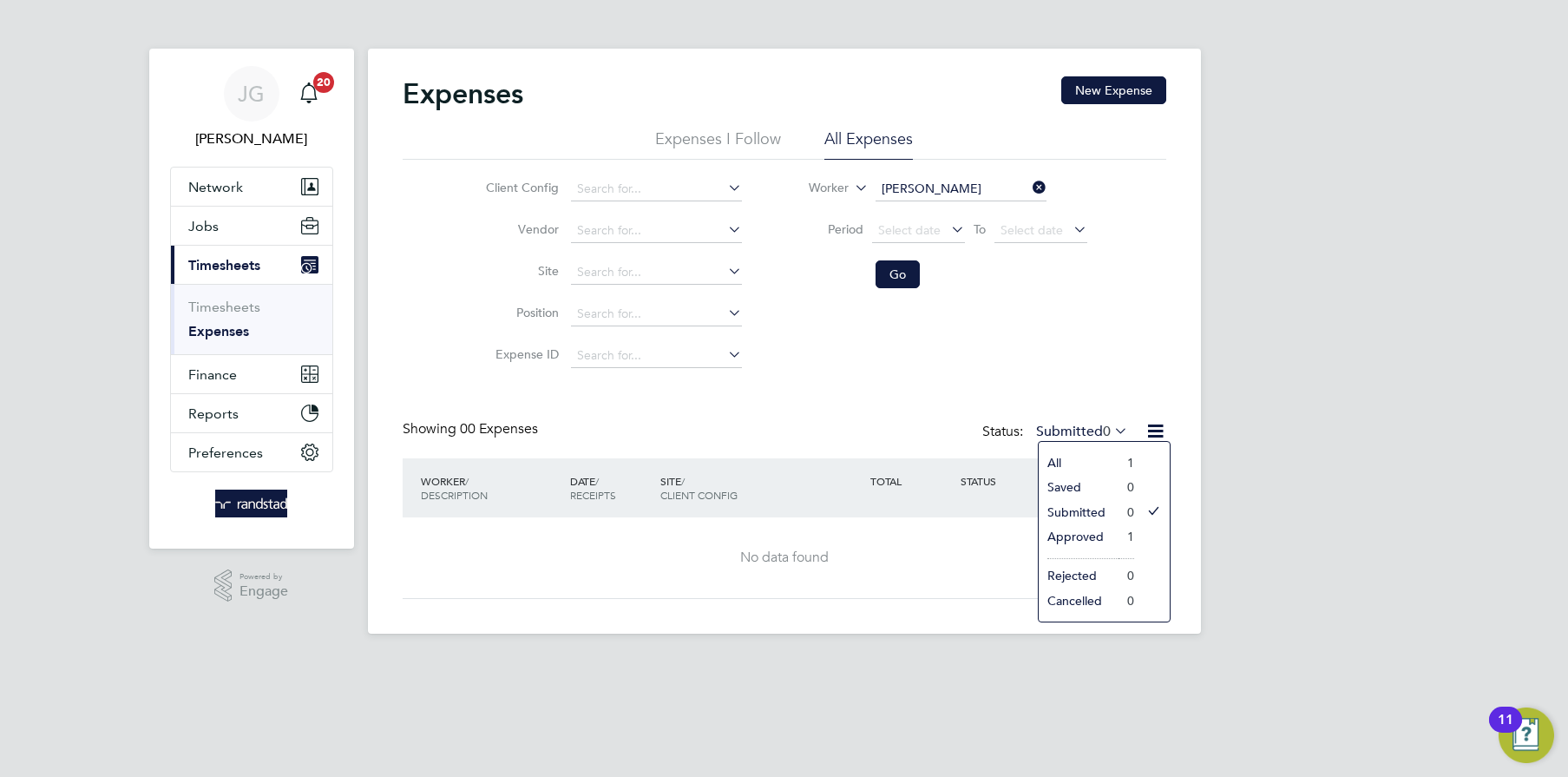
click at [1102, 460] on li "All" at bounding box center [1079, 462] width 80 height 24
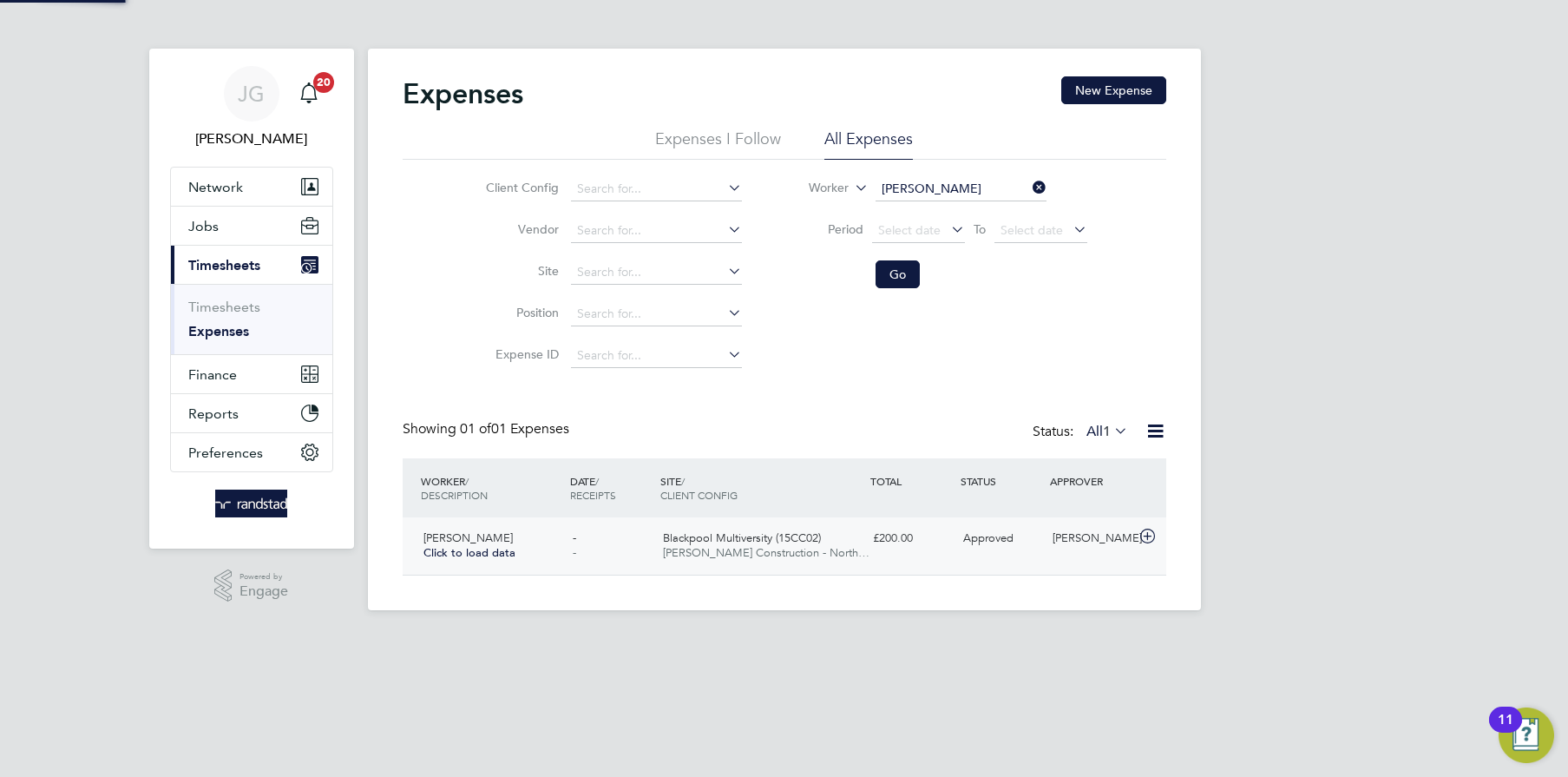
scroll to position [44, 210]
click at [908, 540] on div "£200.00" at bounding box center [911, 539] width 91 height 28
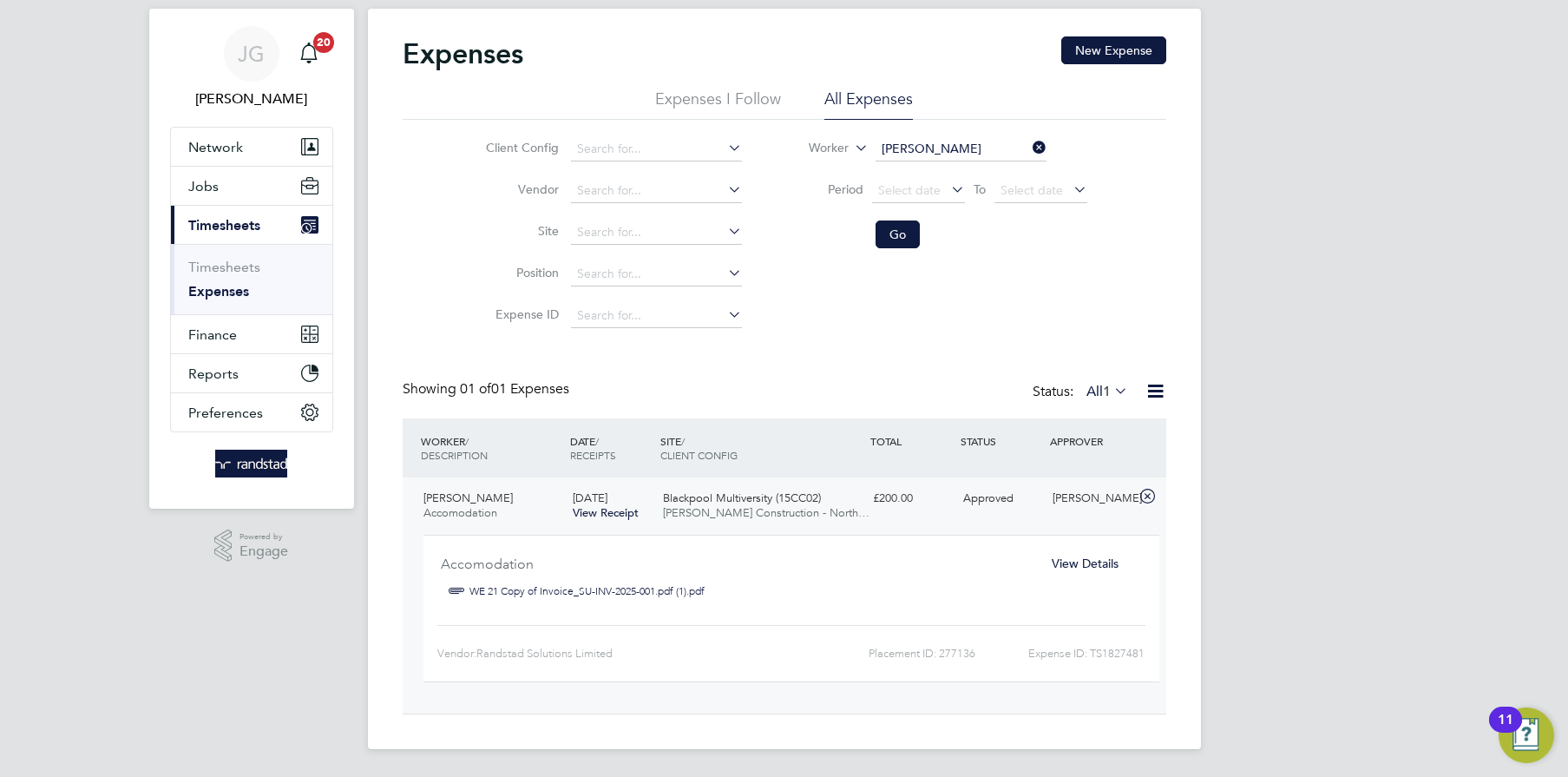
click at [666, 515] on span "Morgan Sindall Construction - North…" at bounding box center [766, 512] width 206 height 15
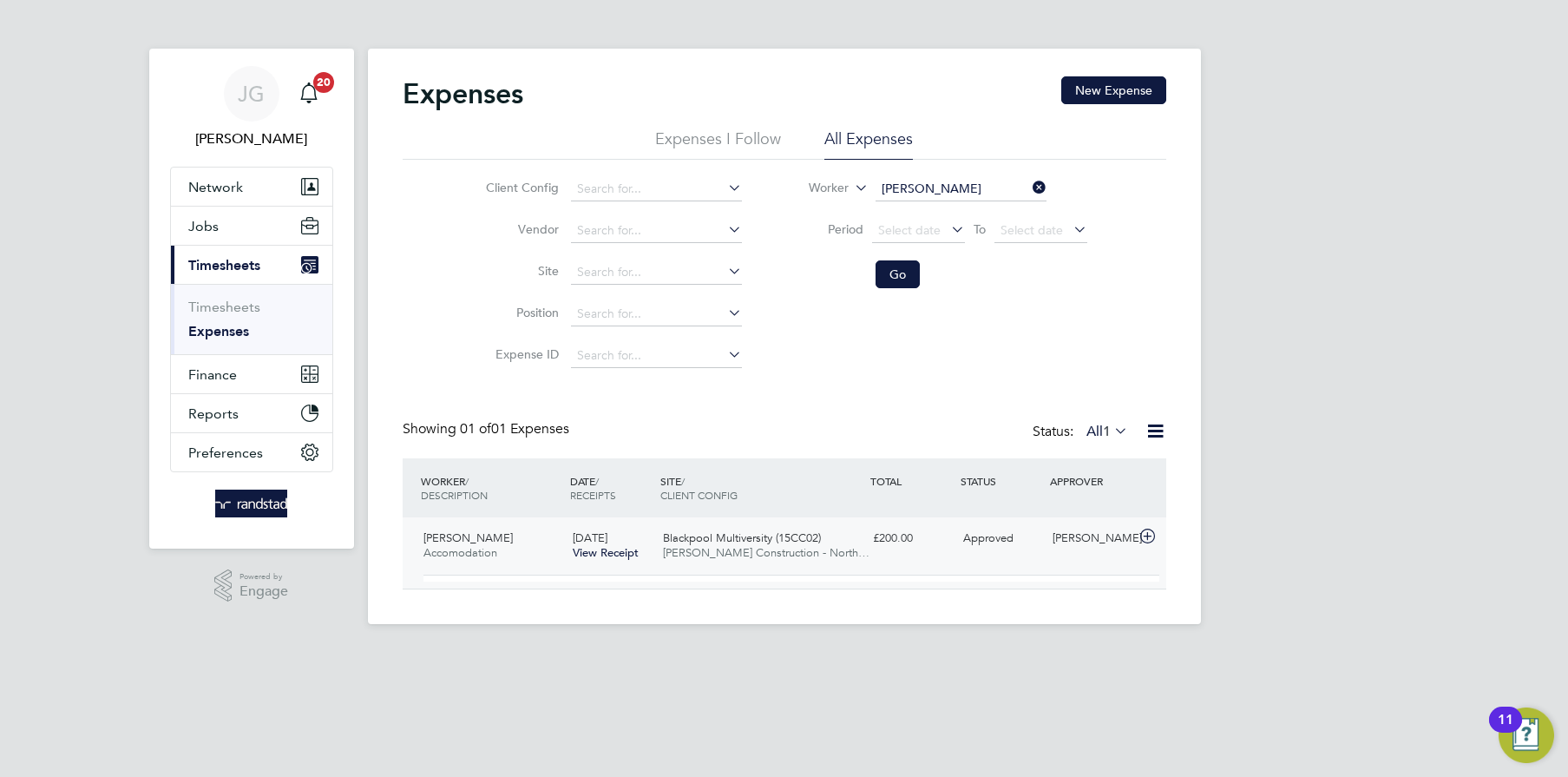
scroll to position [0, 0]
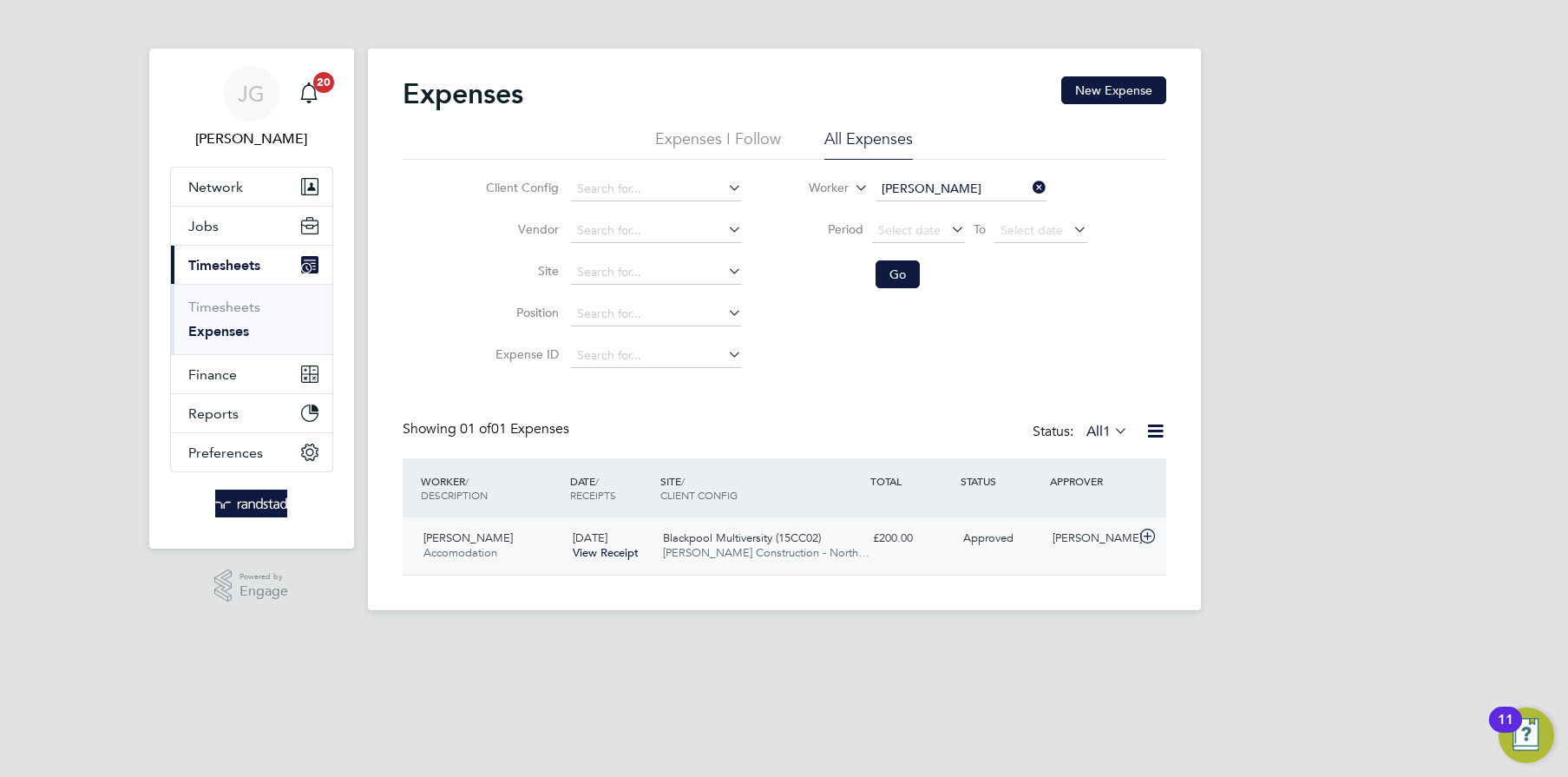
click at [656, 534] on div "Blackpool Multiversity (15CC02) Morgan Sindall Construction - North…" at bounding box center [761, 546] width 210 height 44
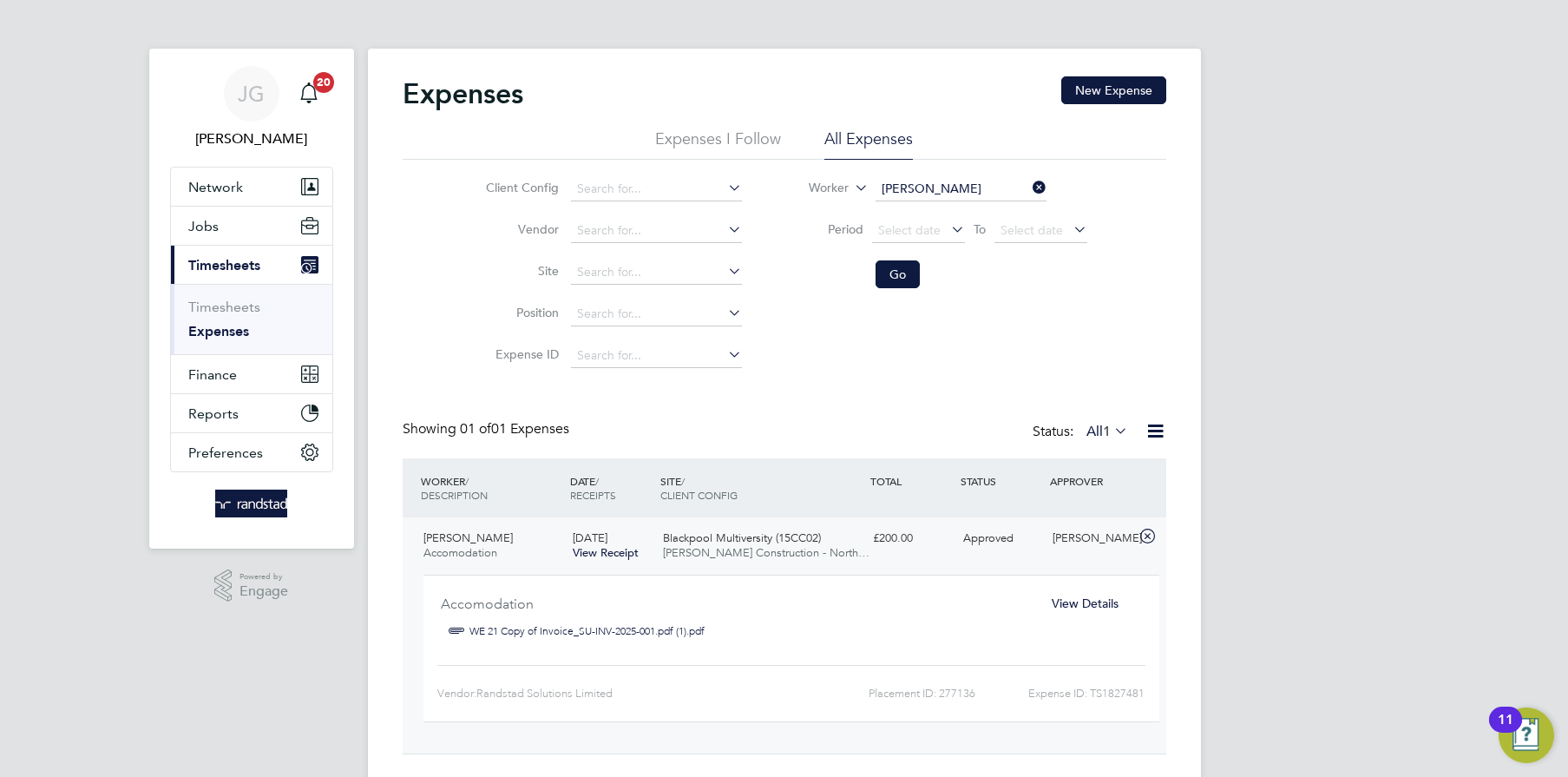
scroll to position [41, 0]
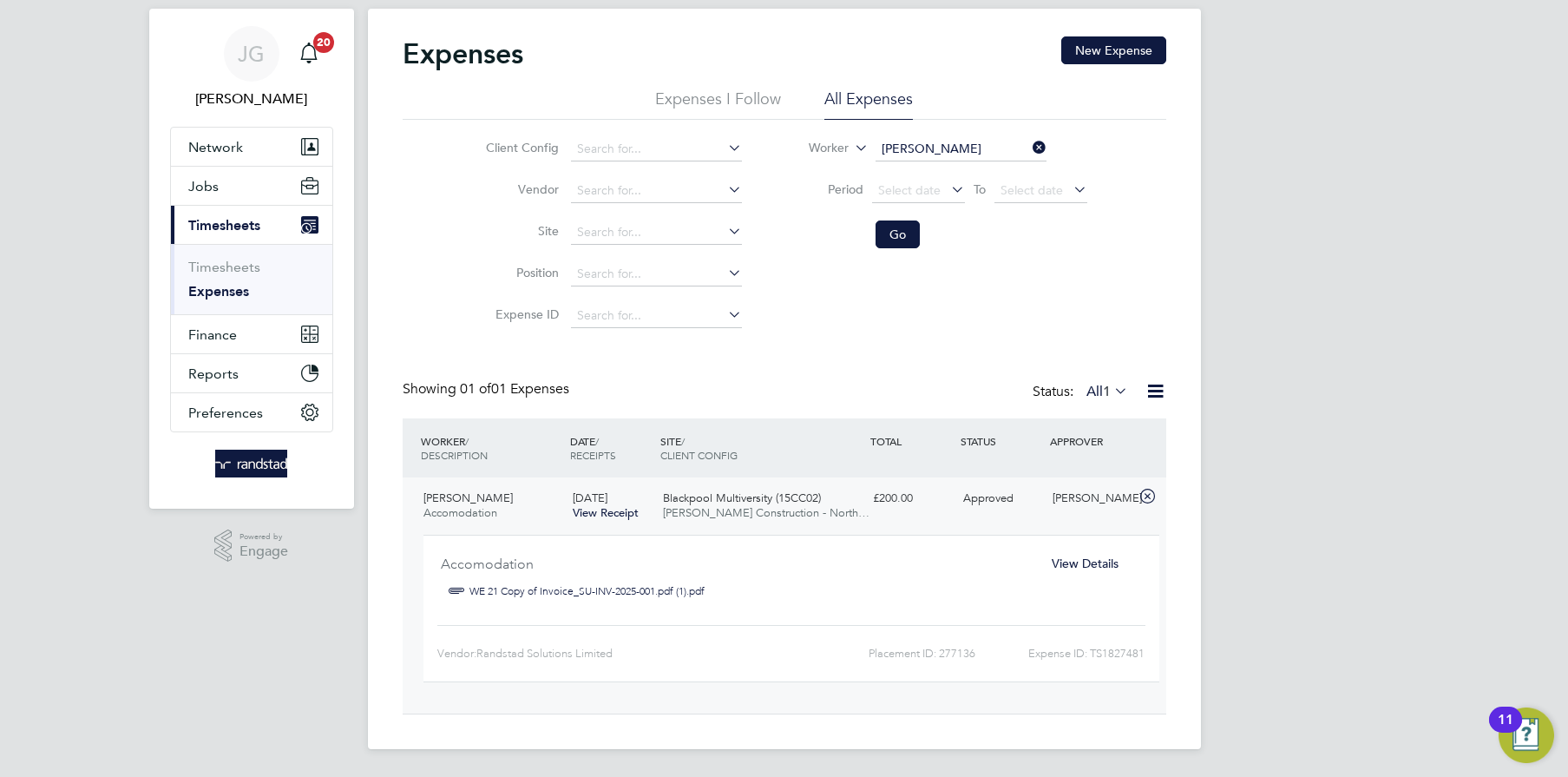
click at [651, 519] on div "23 Sep 2025 View Receipt" at bounding box center [612, 506] width 91 height 44
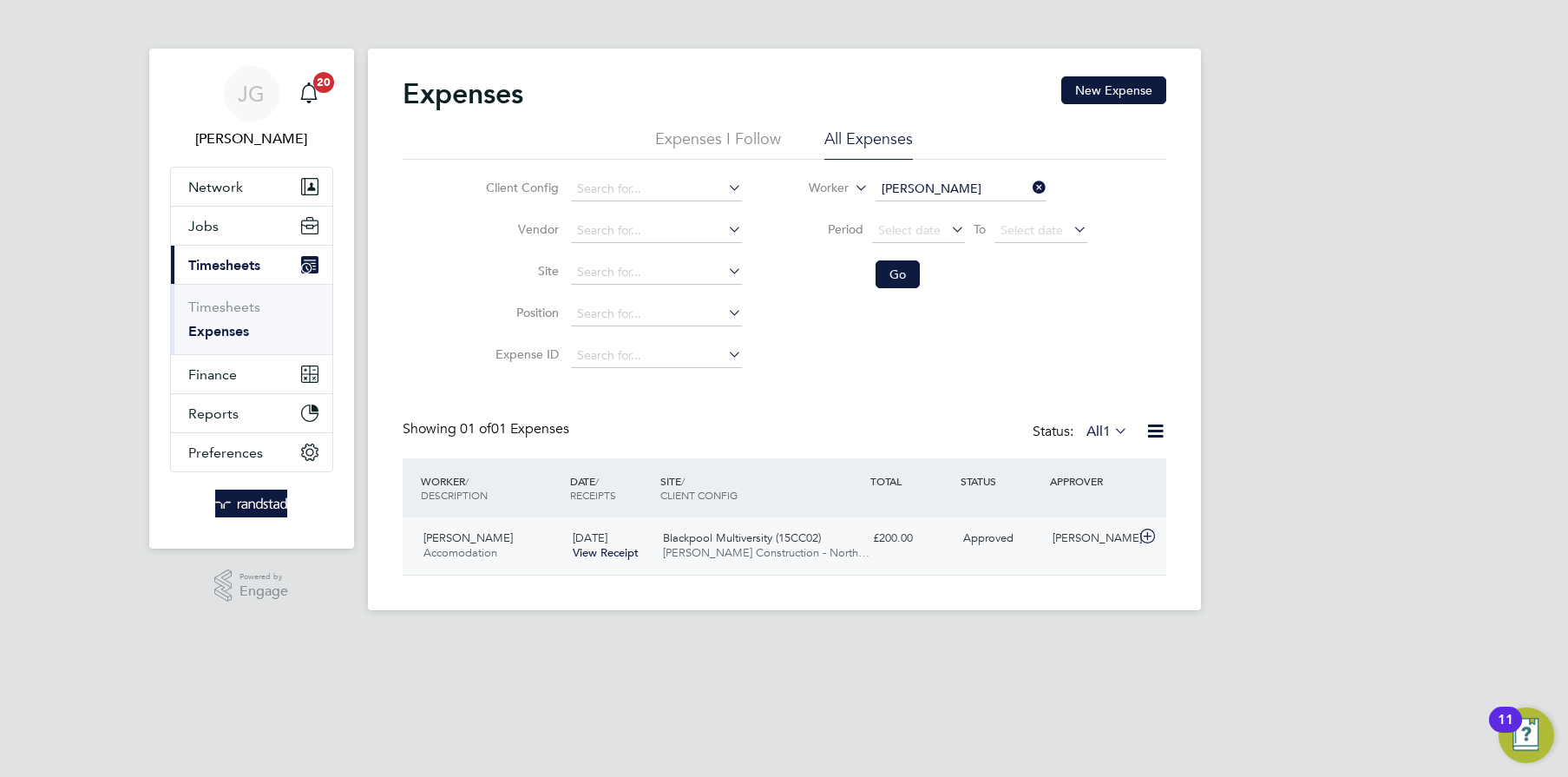
click at [649, 533] on div "23 Sep 2025 View Receipt" at bounding box center [612, 546] width 91 height 44
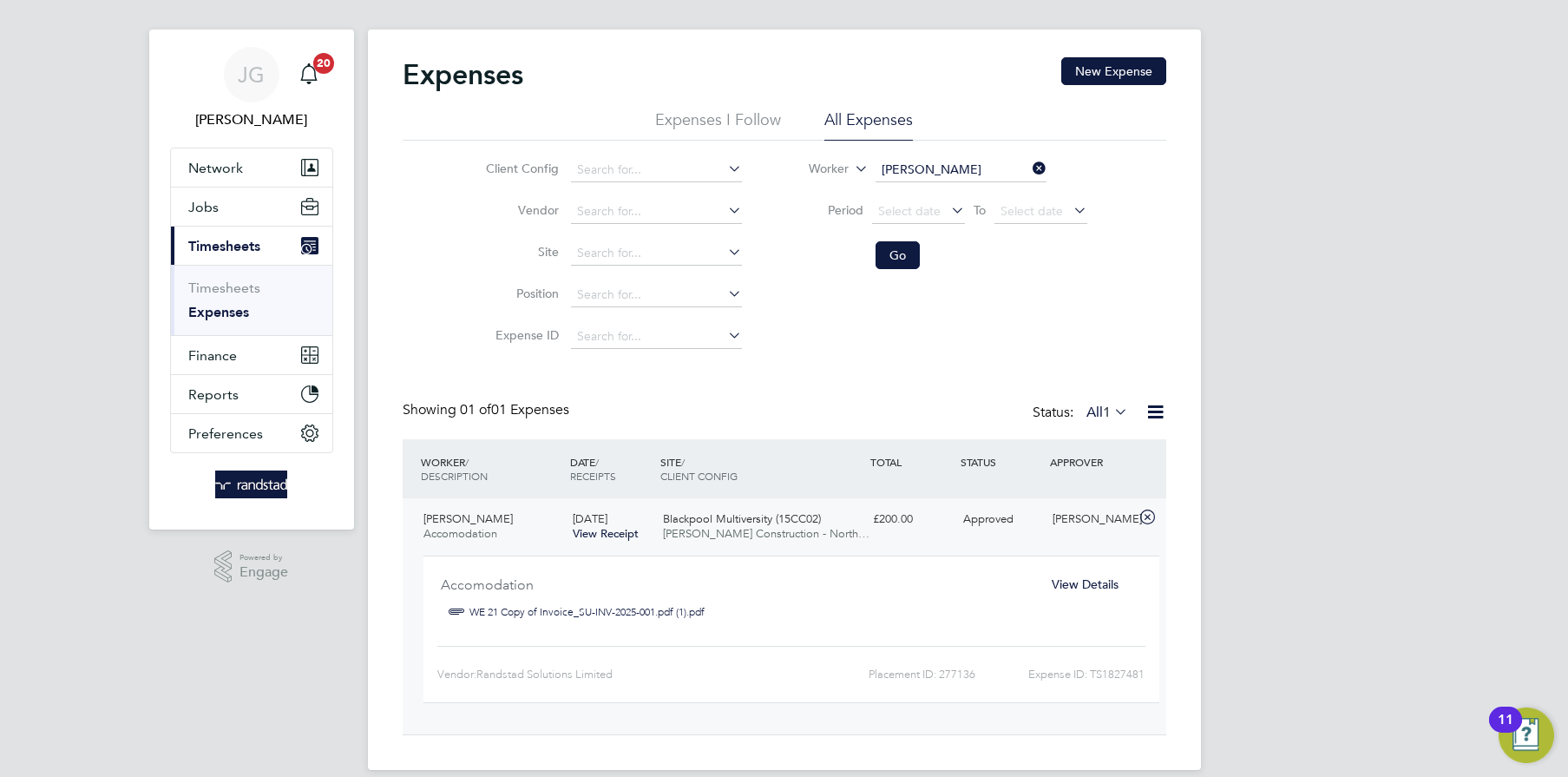
scroll to position [23, 0]
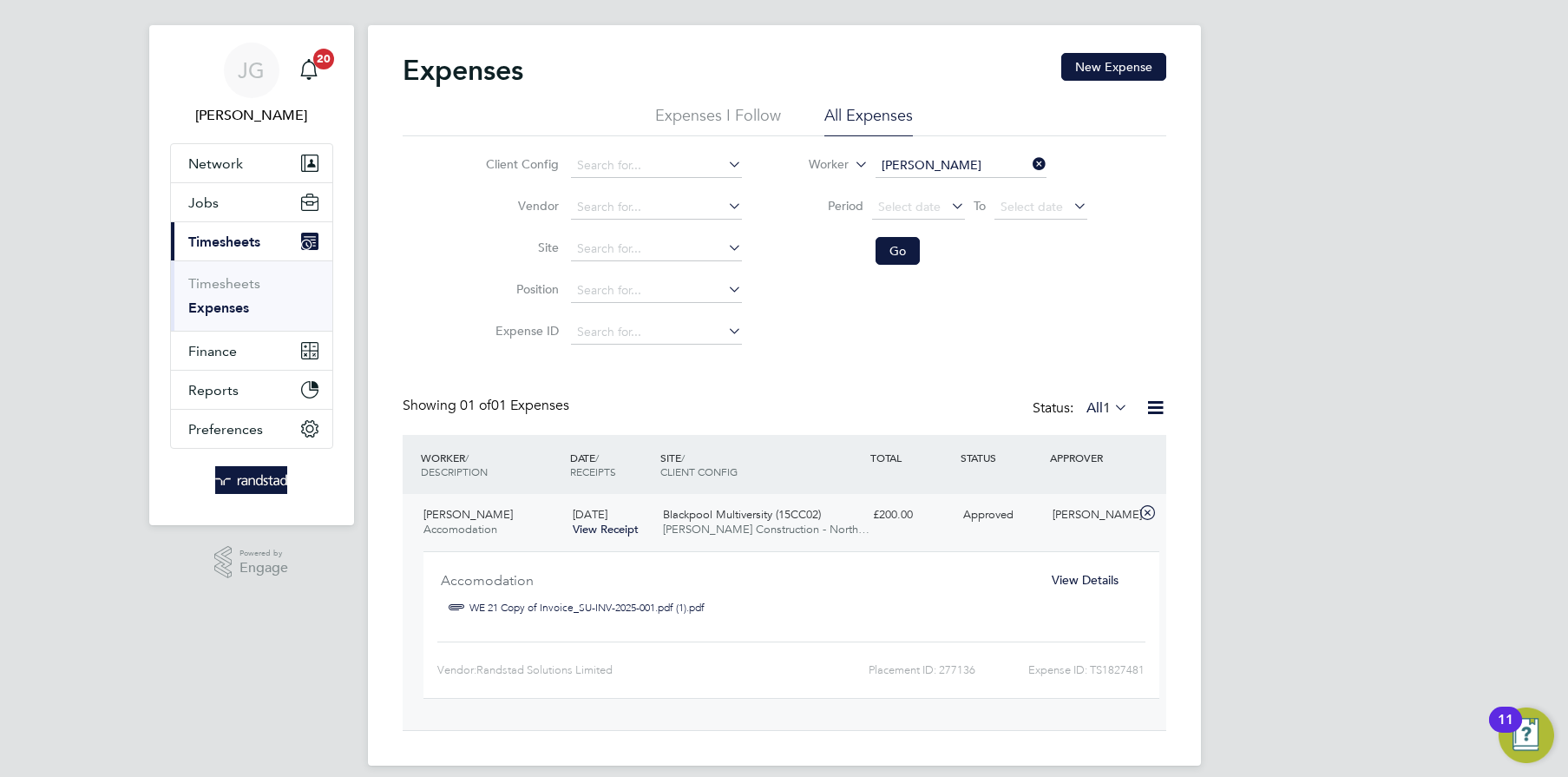
click at [749, 515] on span "Blackpool Multiversity (15CC02)" at bounding box center [742, 514] width 158 height 15
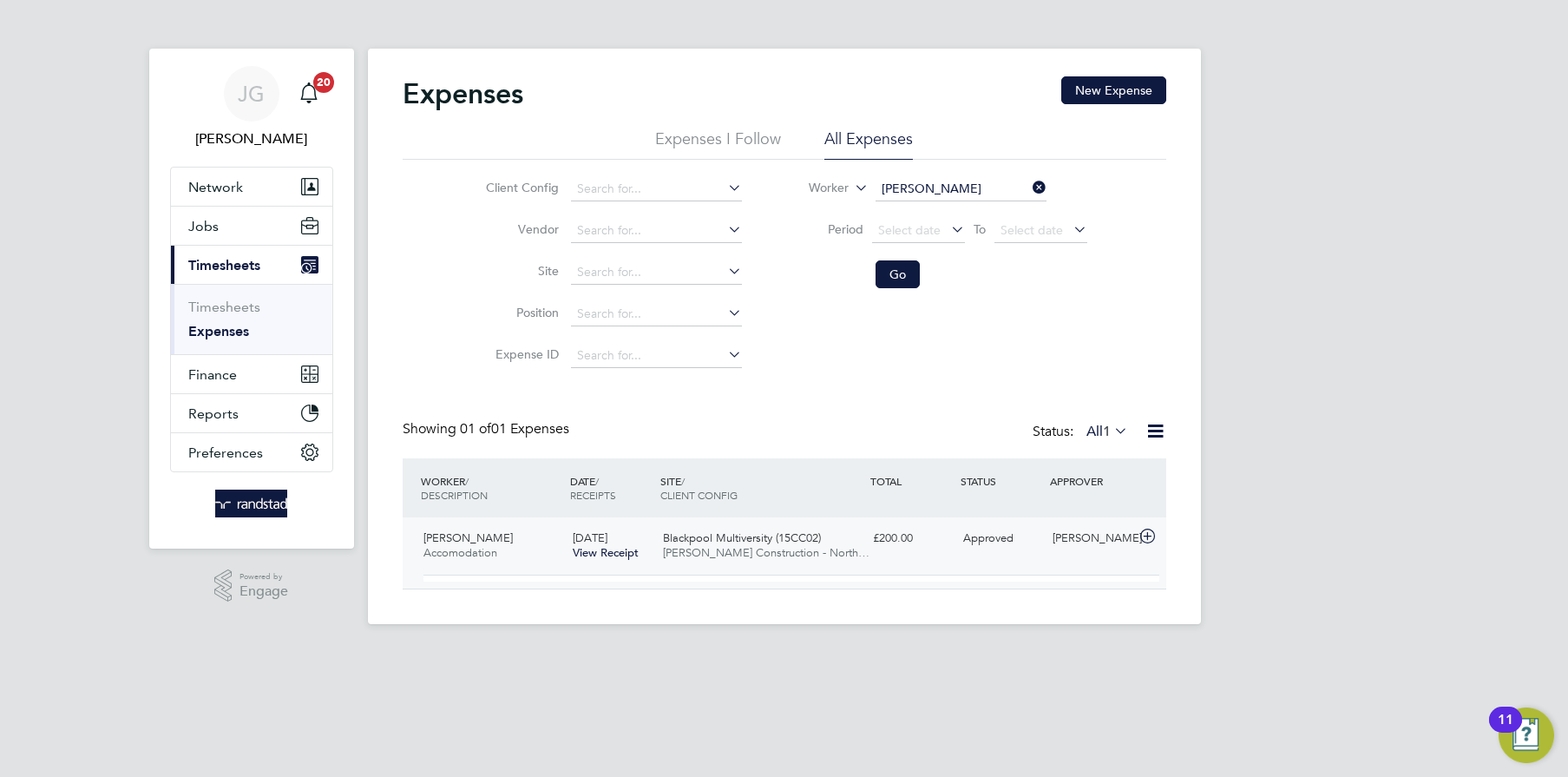
scroll to position [0, 0]
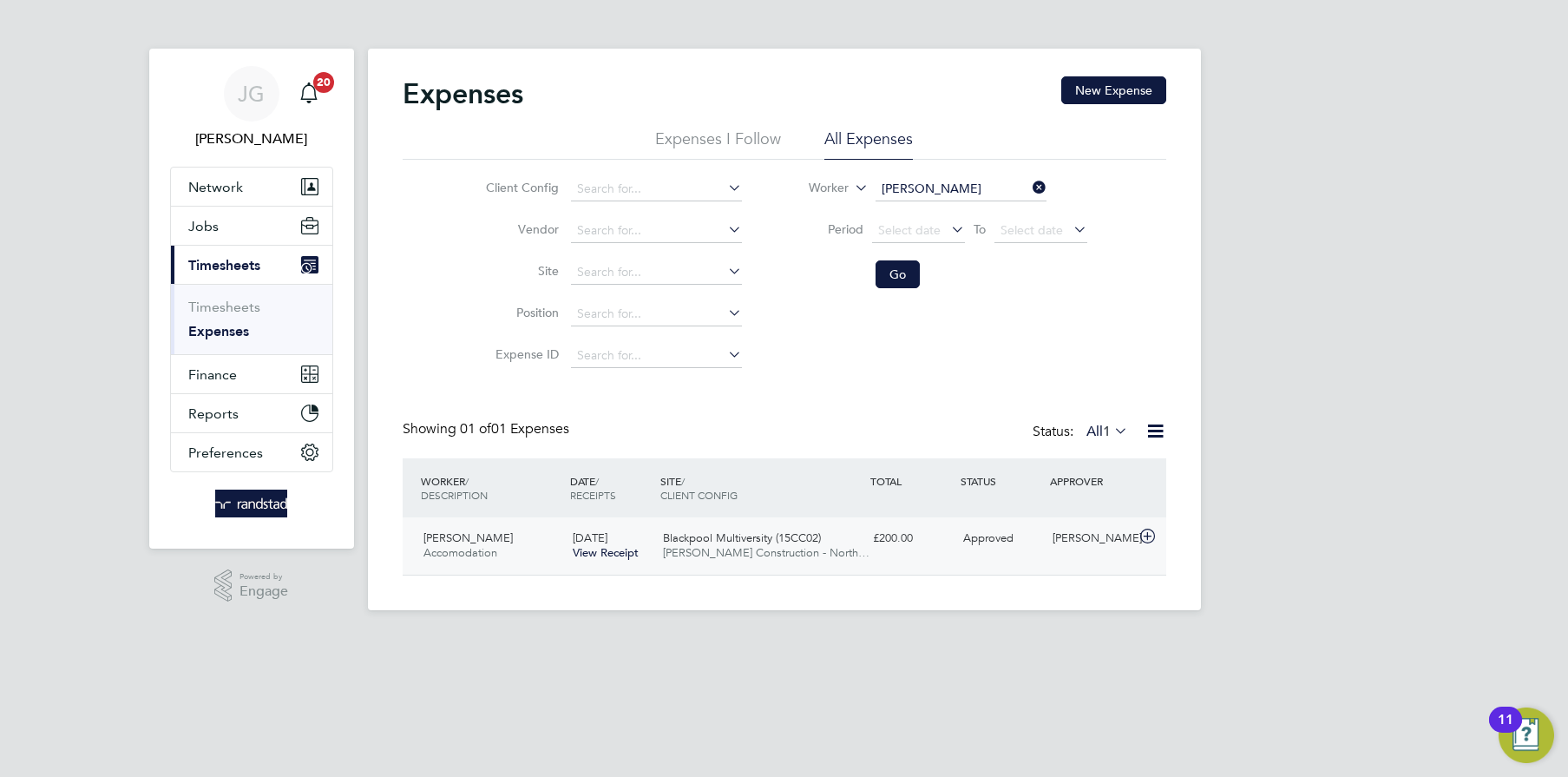
click at [749, 515] on div "WORKER / DESCRIPTION DATE / RECEIPTS SITE / CLIENT CONFIG TOTAL STATUS APPROVER" at bounding box center [784, 488] width 764 height 59
click at [612, 562] on div "23 Sep 2025 View Receipt" at bounding box center [612, 546] width 91 height 44
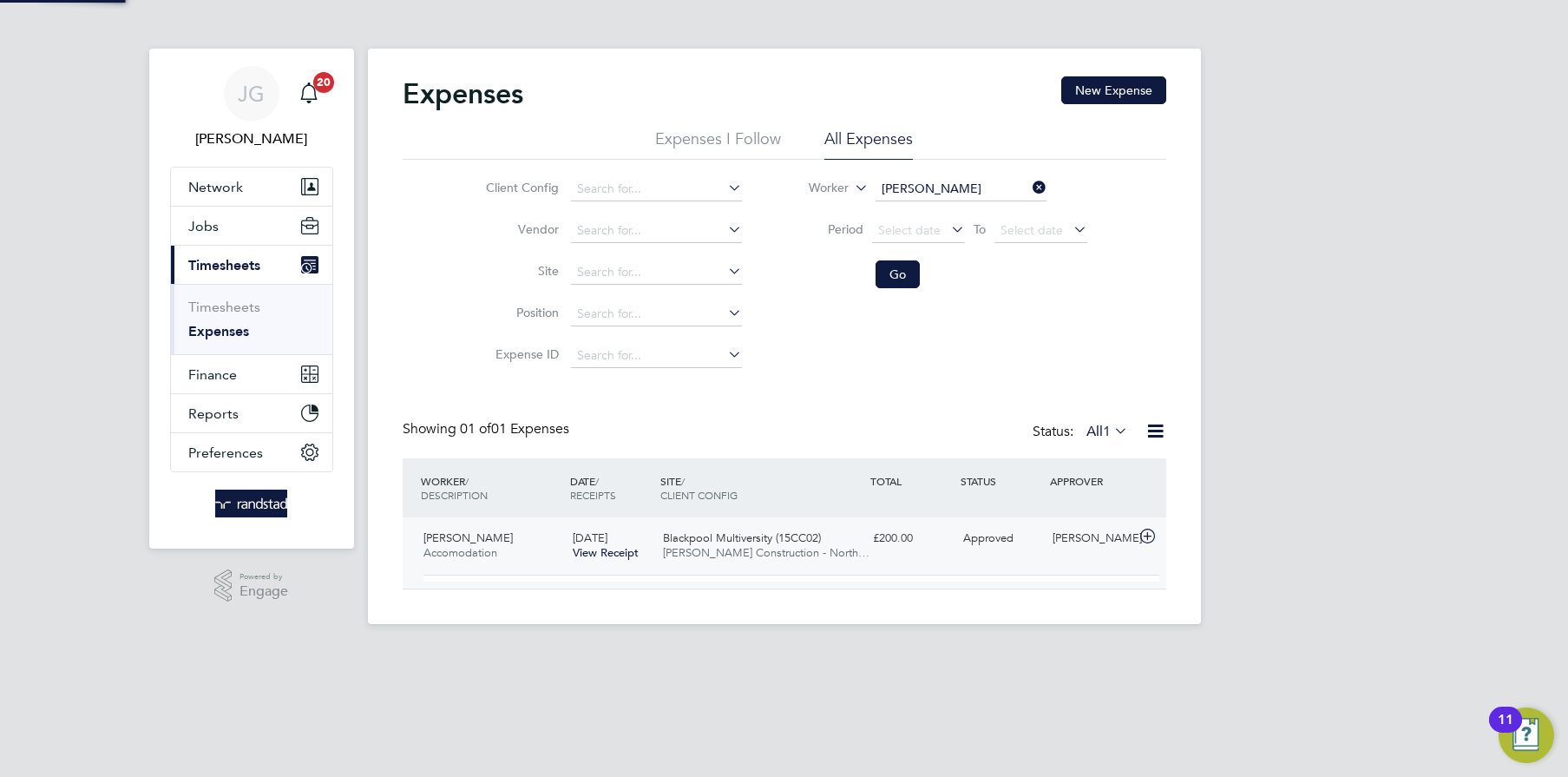
scroll to position [28, 312]
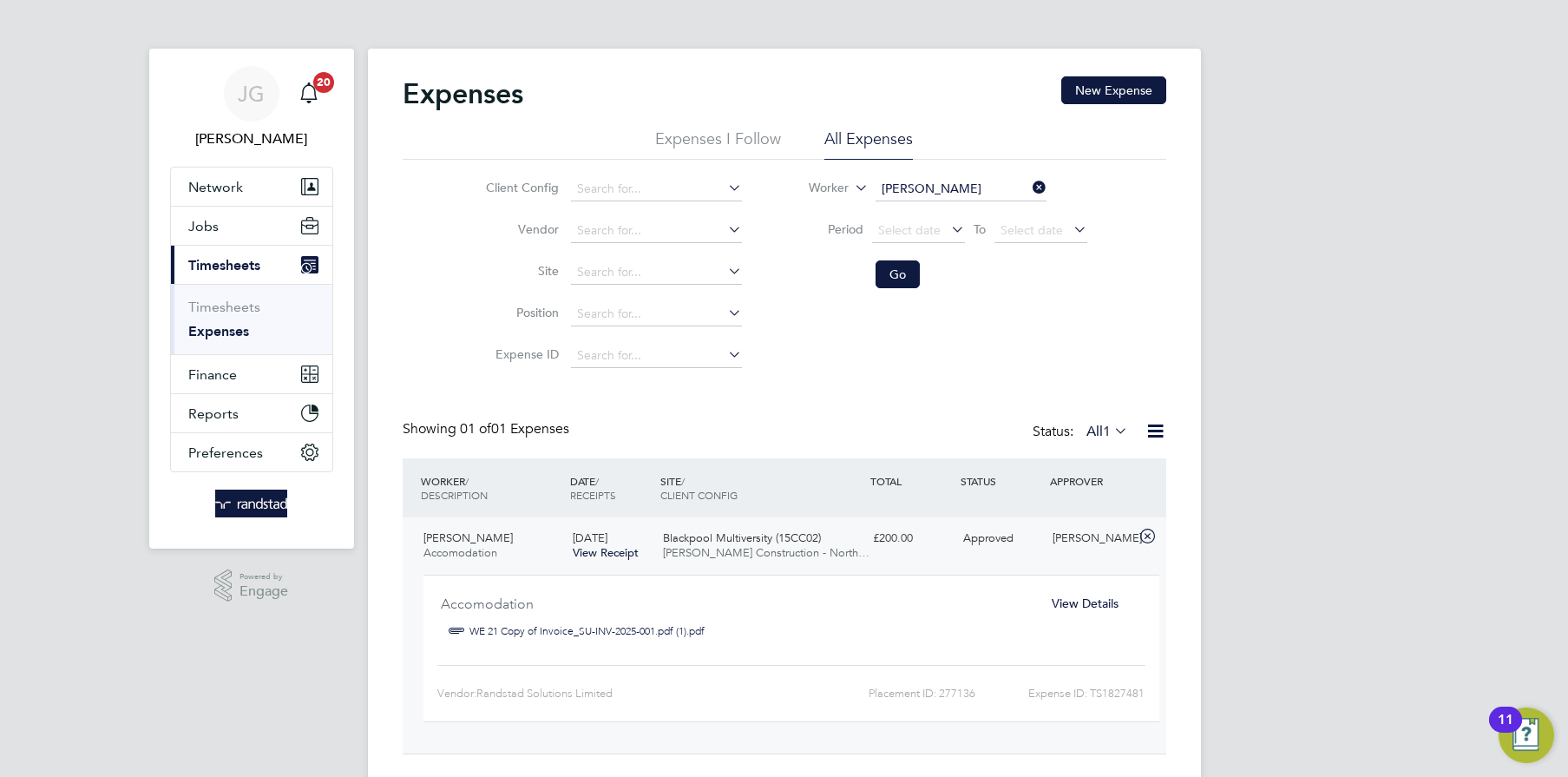
click at [1075, 533] on div "Justin Kay" at bounding box center [1092, 539] width 91 height 28
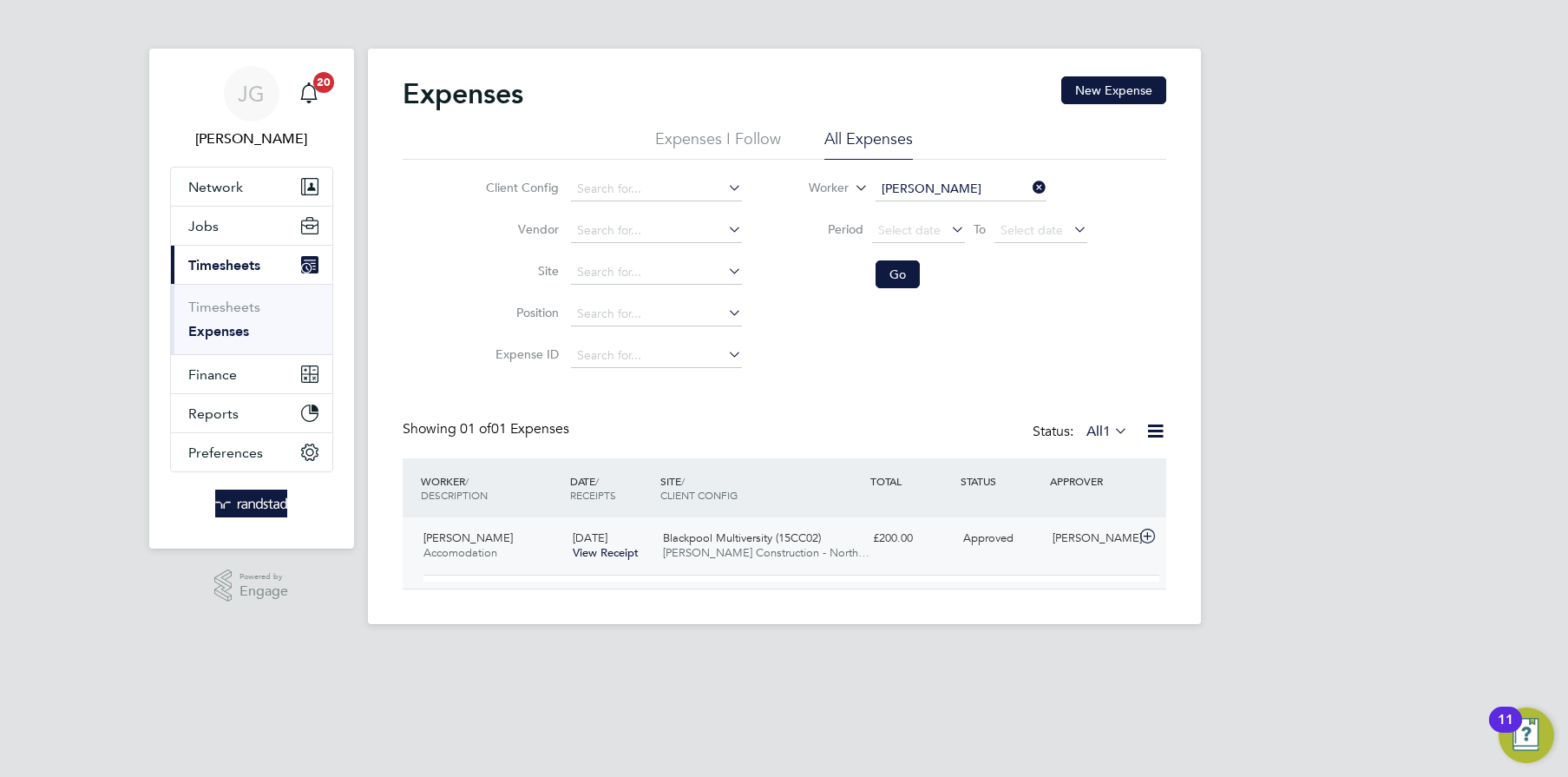
click at [1075, 533] on div "Justin Kay" at bounding box center [1092, 539] width 91 height 28
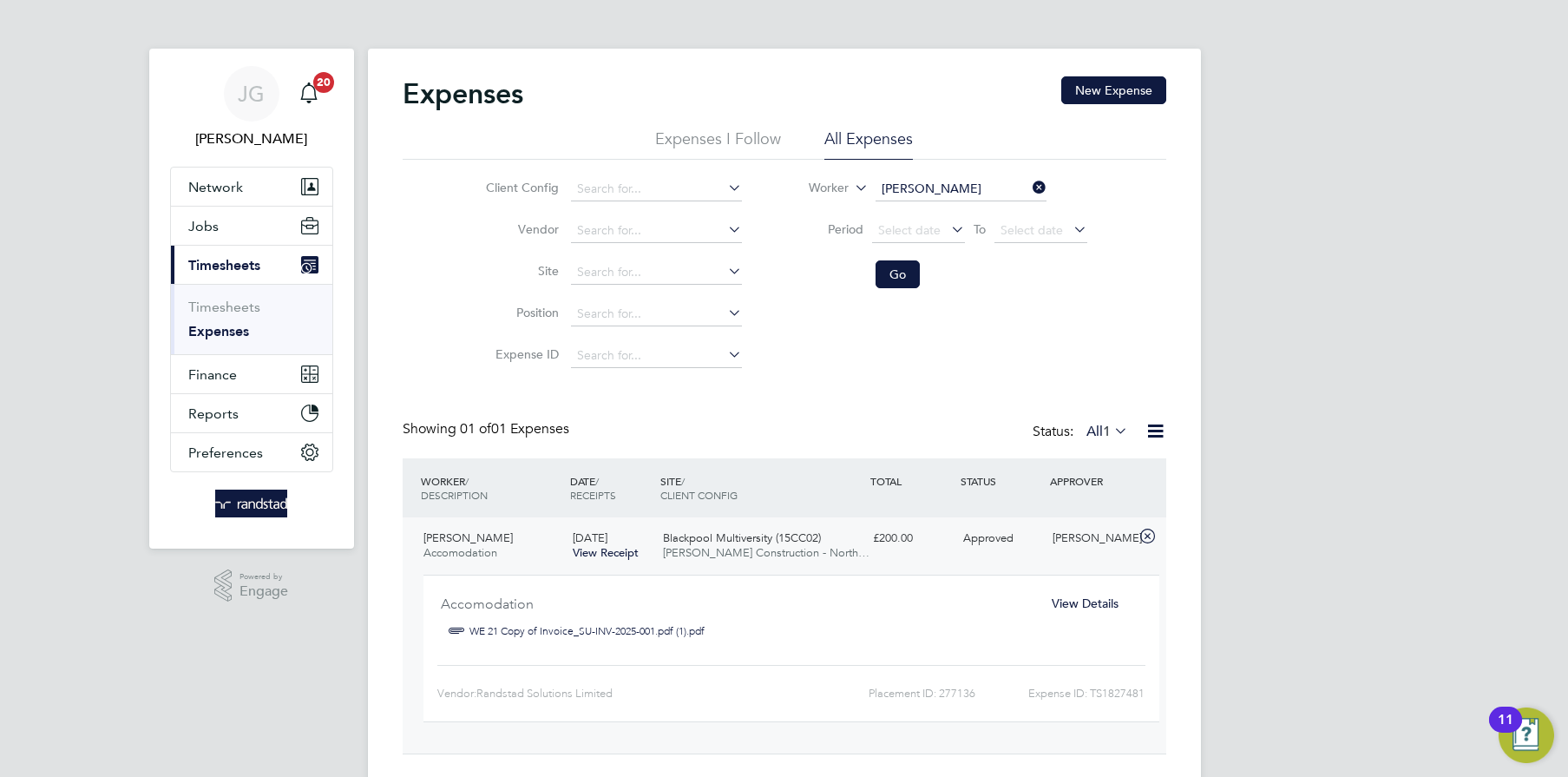
click at [796, 545] on span "Blackpool Multiversity (15CC02)" at bounding box center [742, 538] width 158 height 15
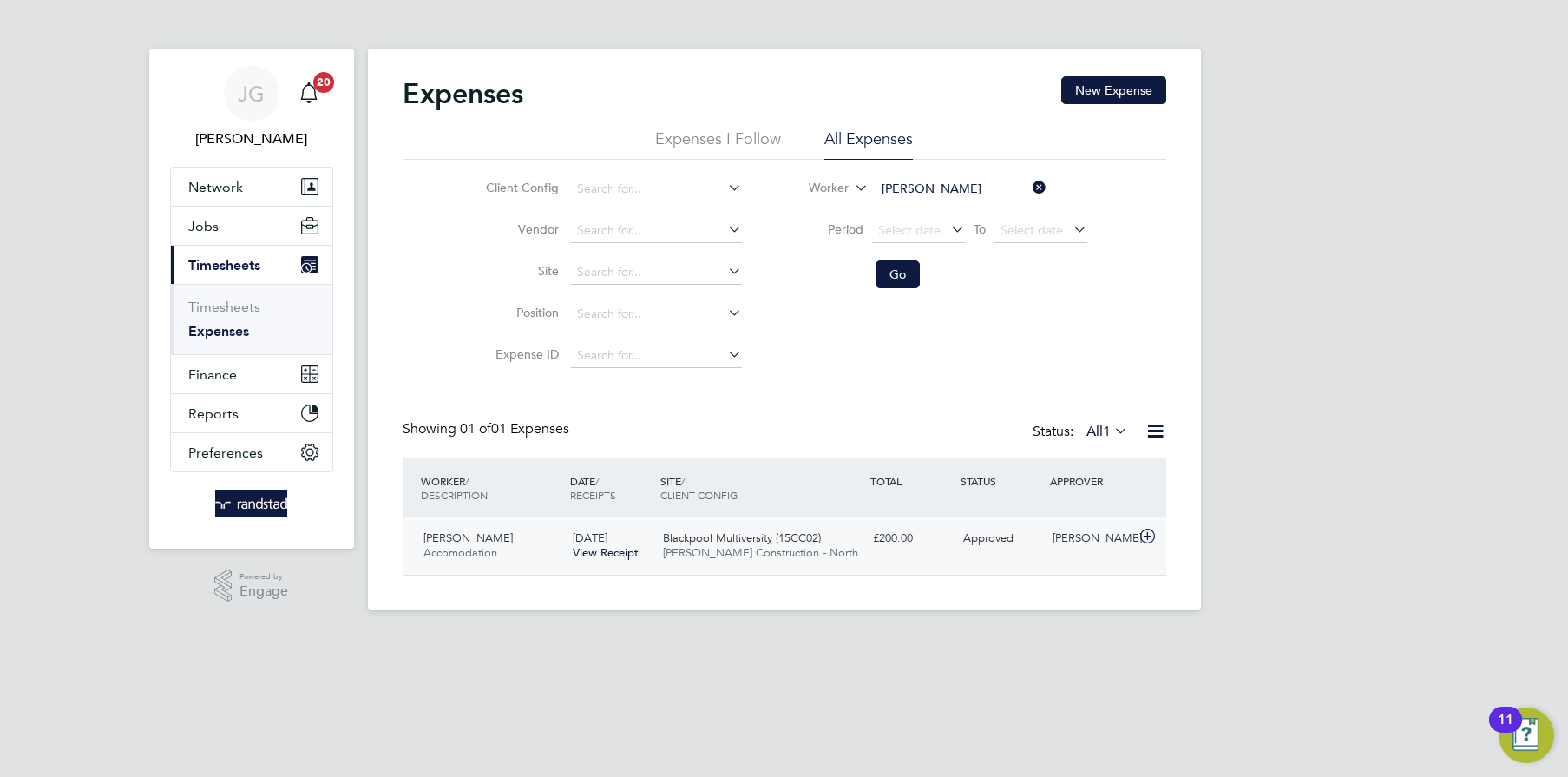
click at [606, 545] on span "23 Sep 2025" at bounding box center [589, 538] width 35 height 15
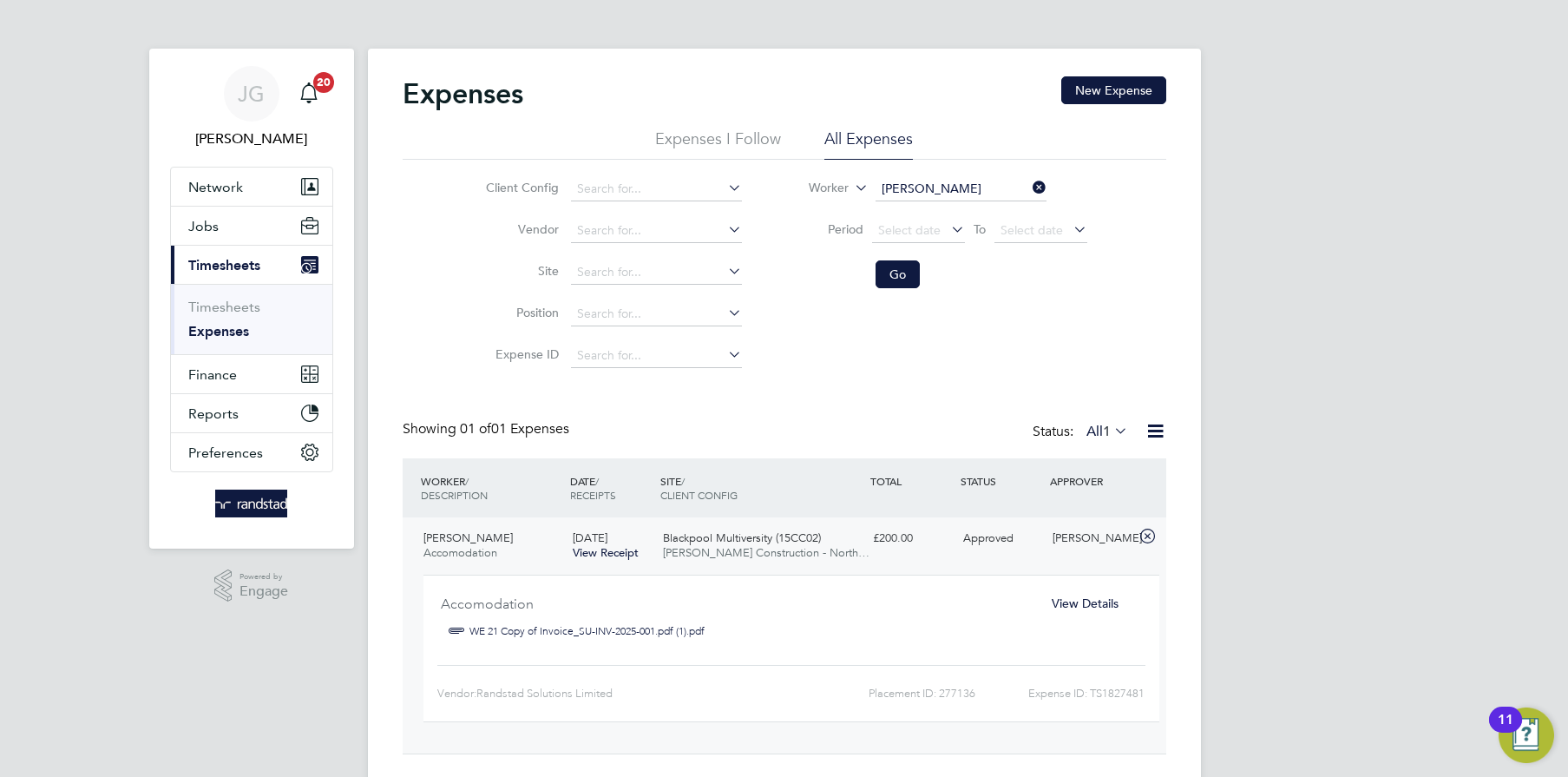
click at [484, 624] on link "WE 21 Copy of Invoice_SU-INV-2025-001.pdf (1).pdf" at bounding box center [587, 630] width 236 height 26
